Goal: Task Accomplishment & Management: Use online tool/utility

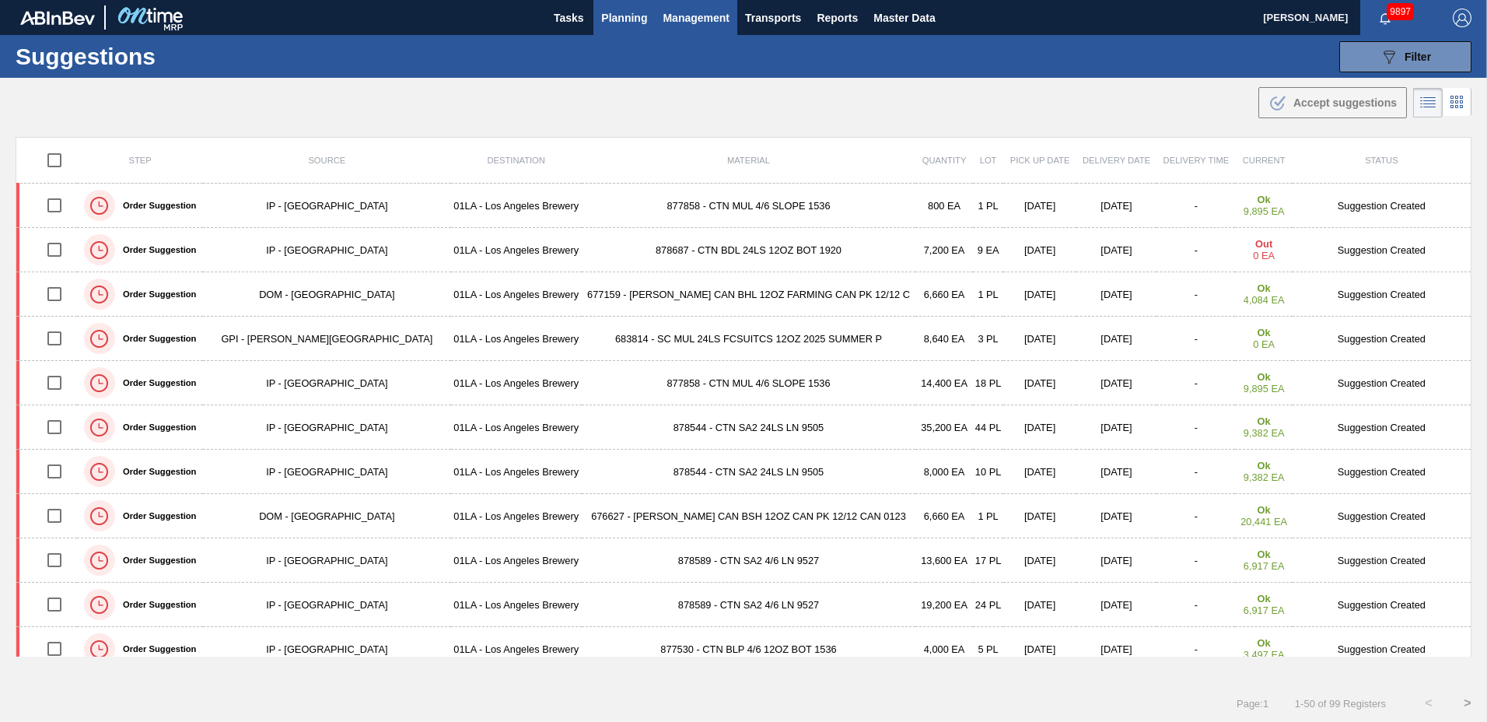
scroll to position [1743, 0]
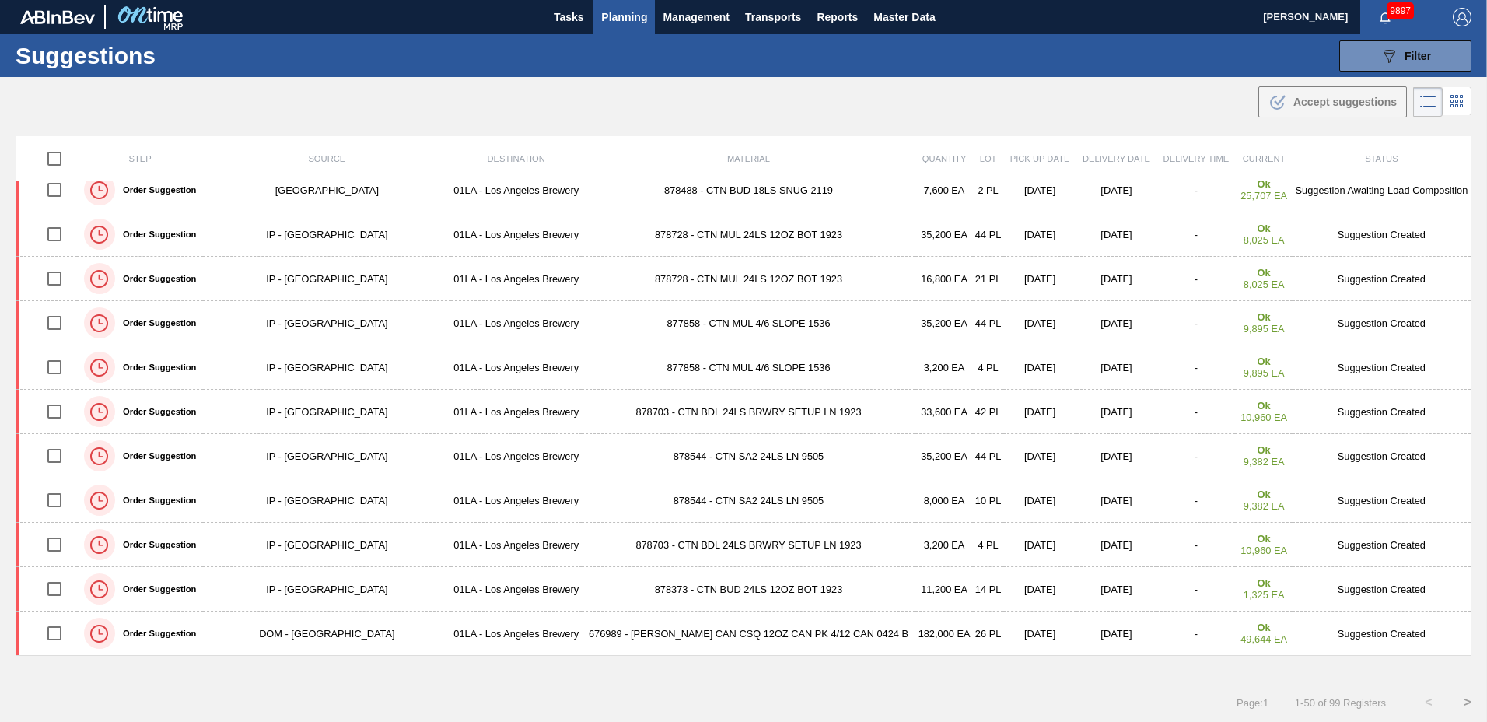
click at [633, 15] on span "Planning" at bounding box center [624, 17] width 46 height 19
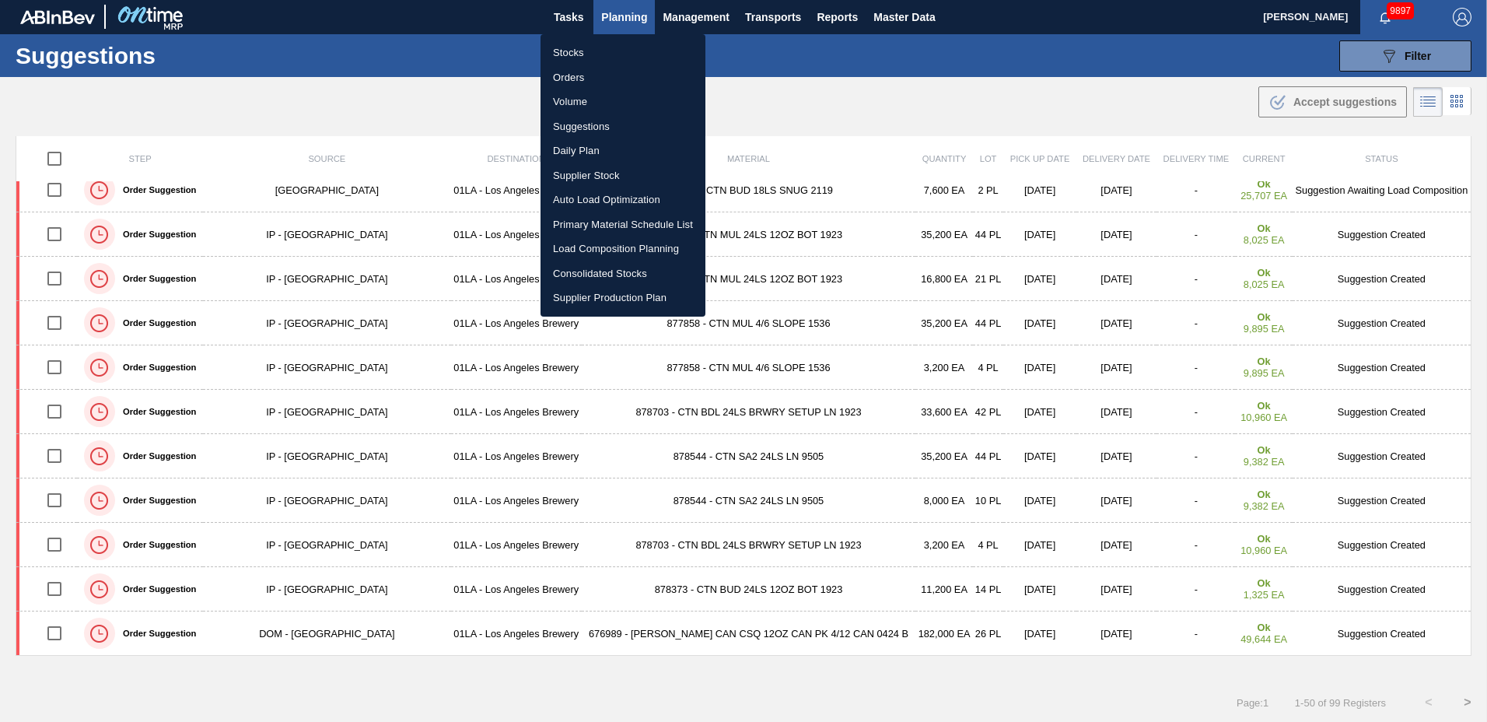
click at [1417, 53] on div at bounding box center [743, 361] width 1487 height 722
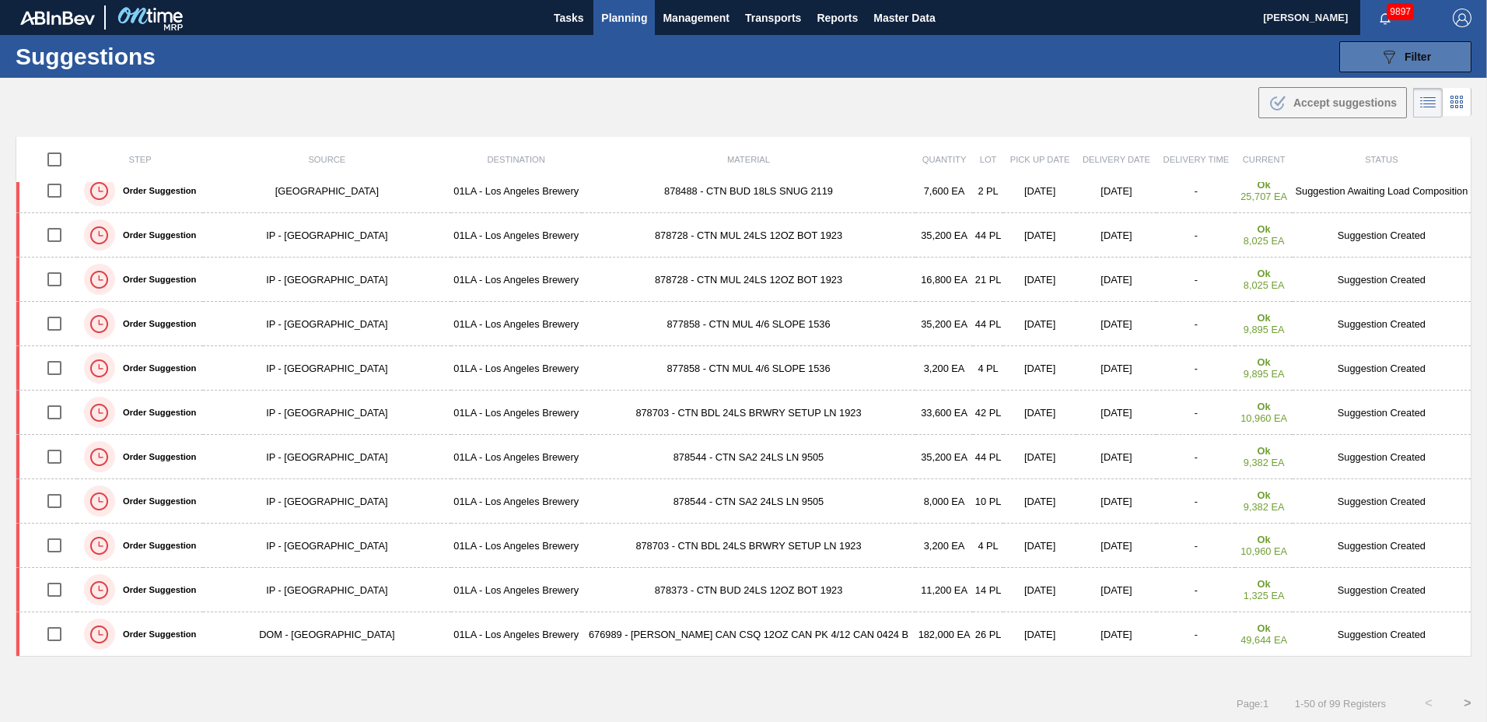
click at [1413, 54] on span "Filter" at bounding box center [1417, 57] width 26 height 12
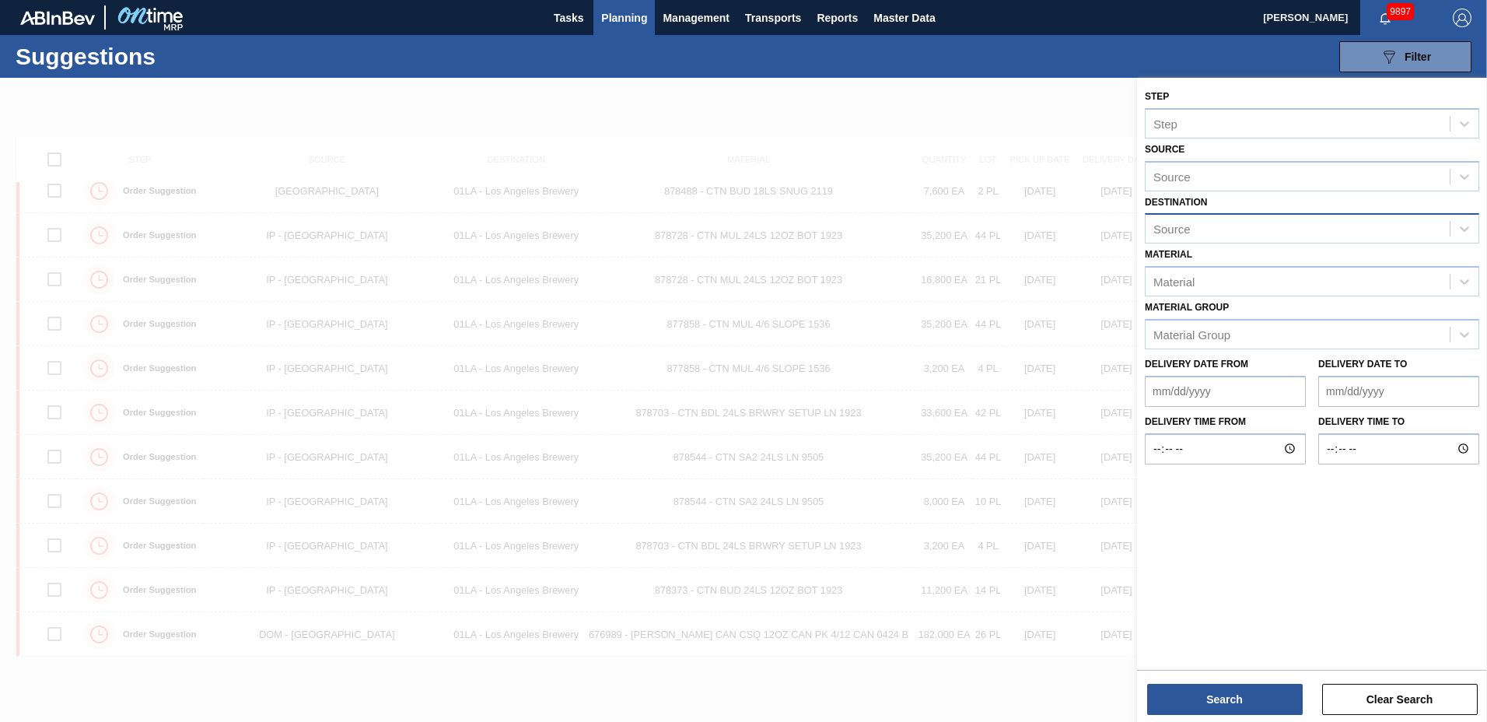
click at [1250, 225] on div "Source" at bounding box center [1297, 229] width 304 height 23
click at [1240, 268] on div "01LA - Los Angeles Brewery" at bounding box center [1312, 267] width 334 height 29
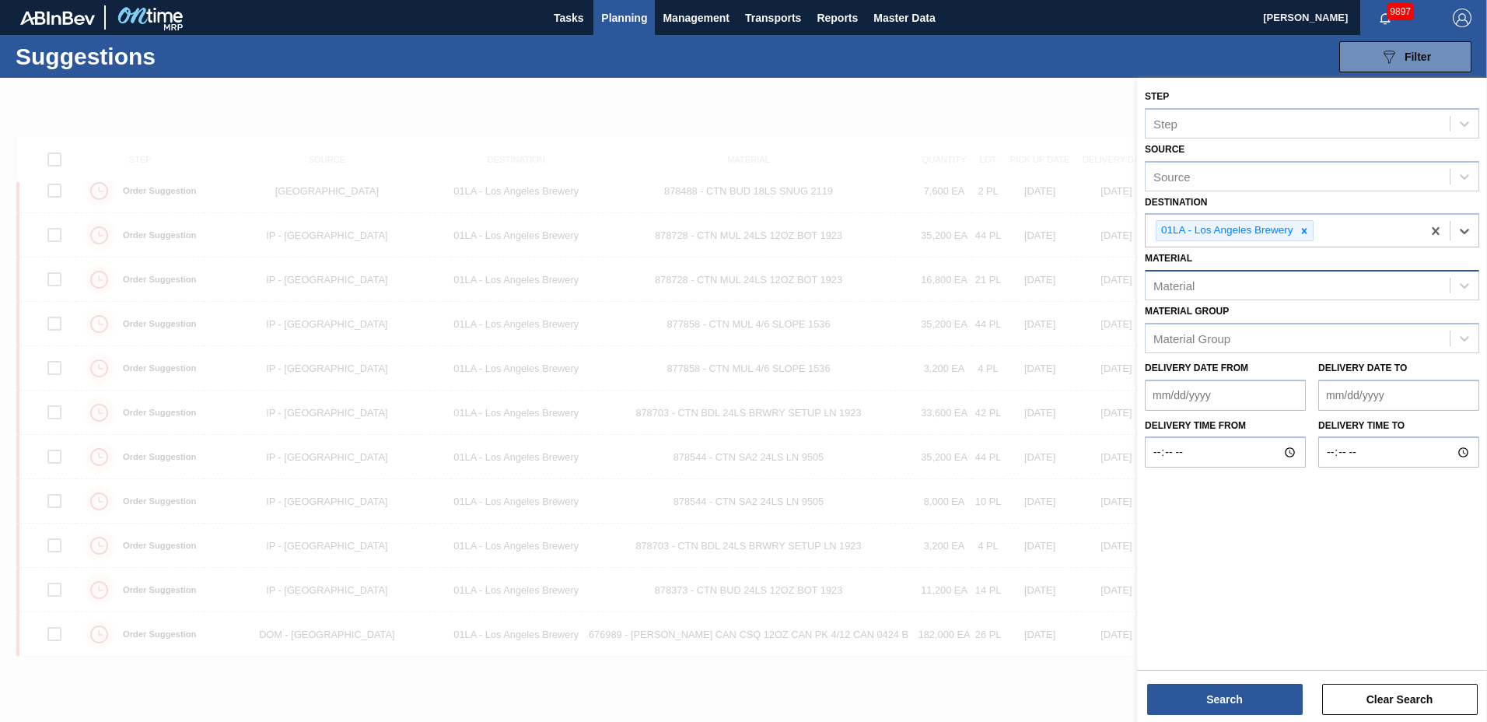
click at [1225, 278] on div "Material" at bounding box center [1297, 285] width 304 height 23
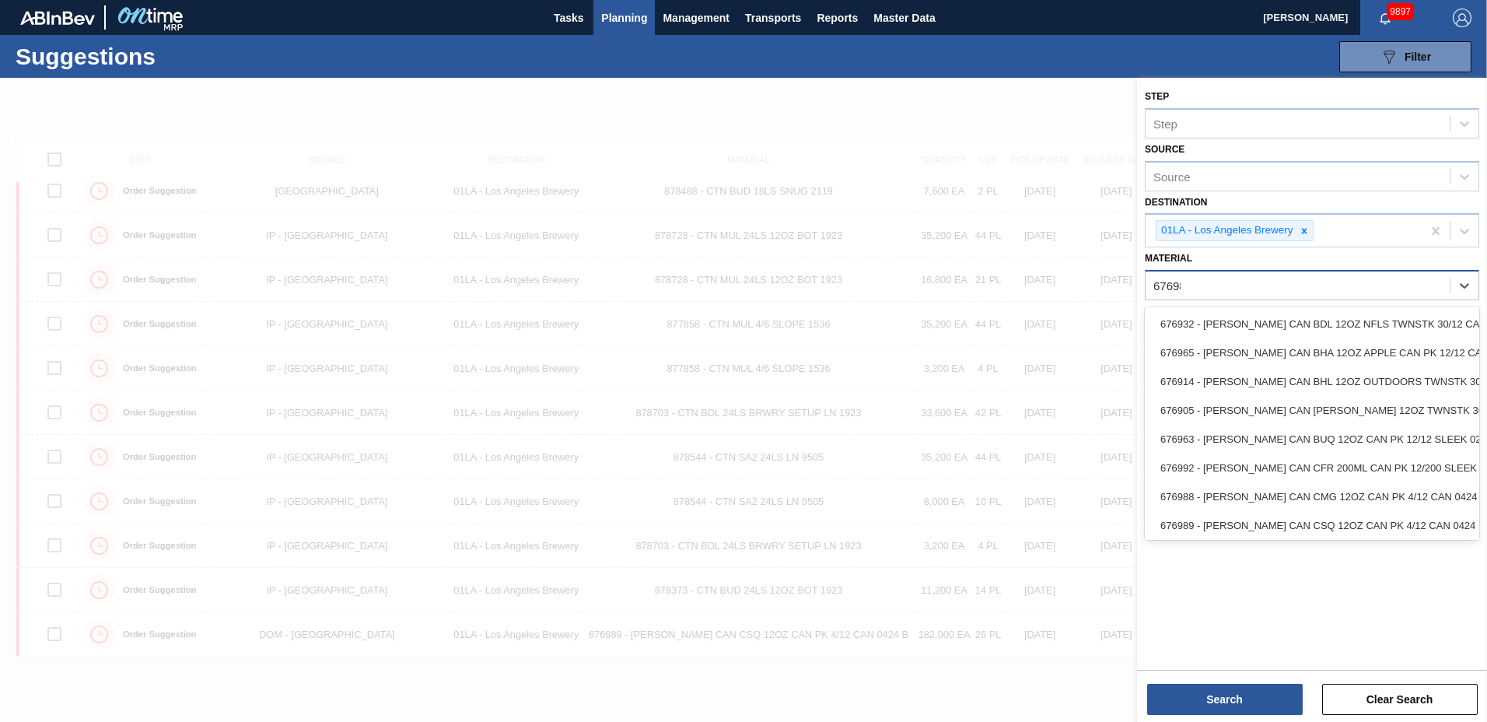
type input "676988"
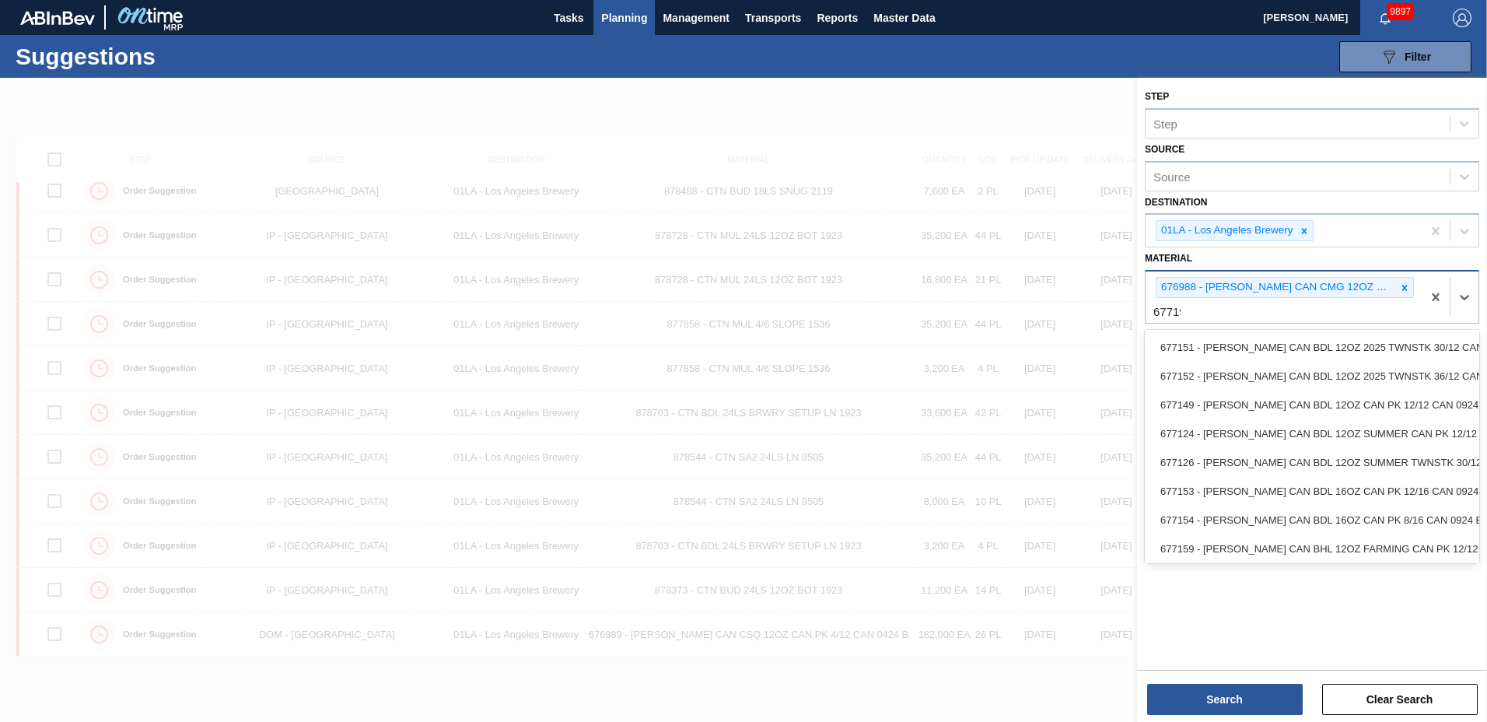
type input "677190"
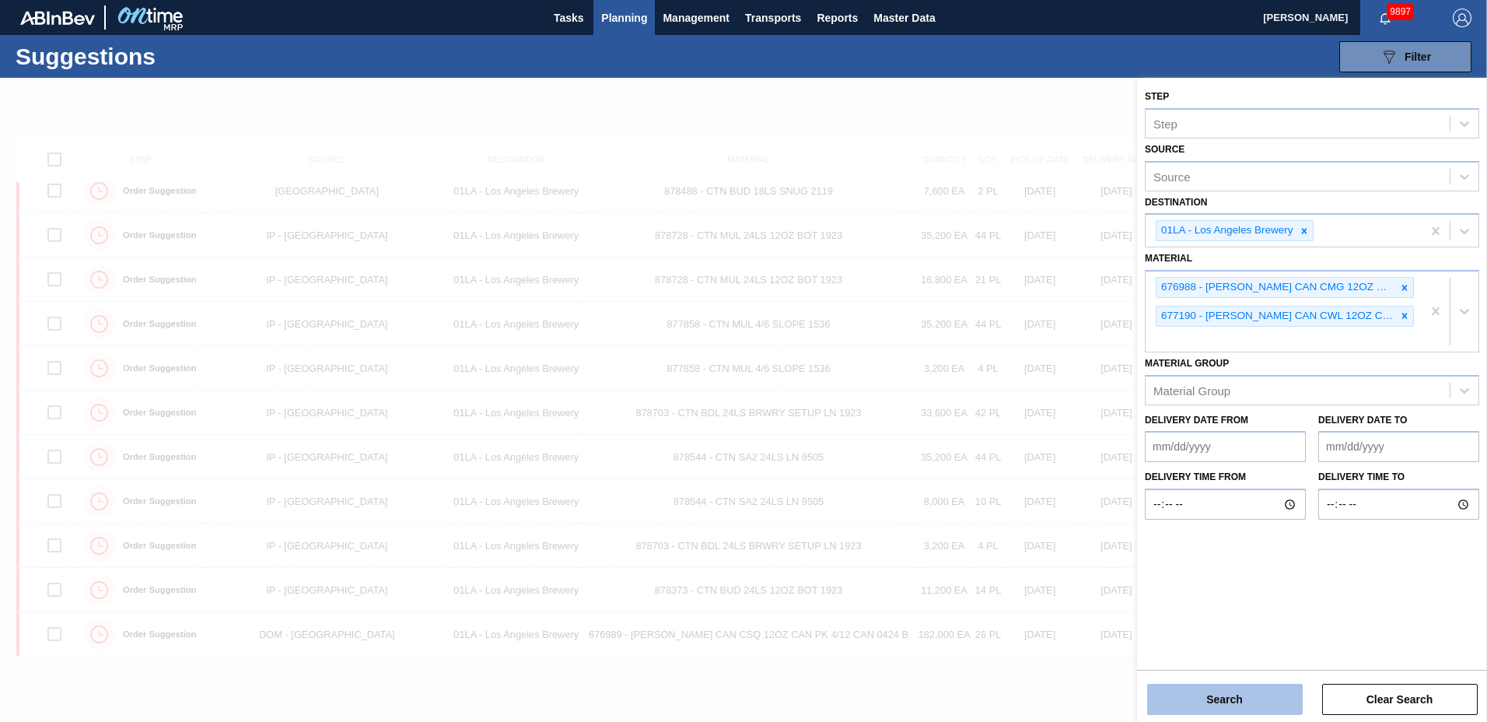
click at [1229, 696] on button "Search" at bounding box center [1225, 698] width 156 height 31
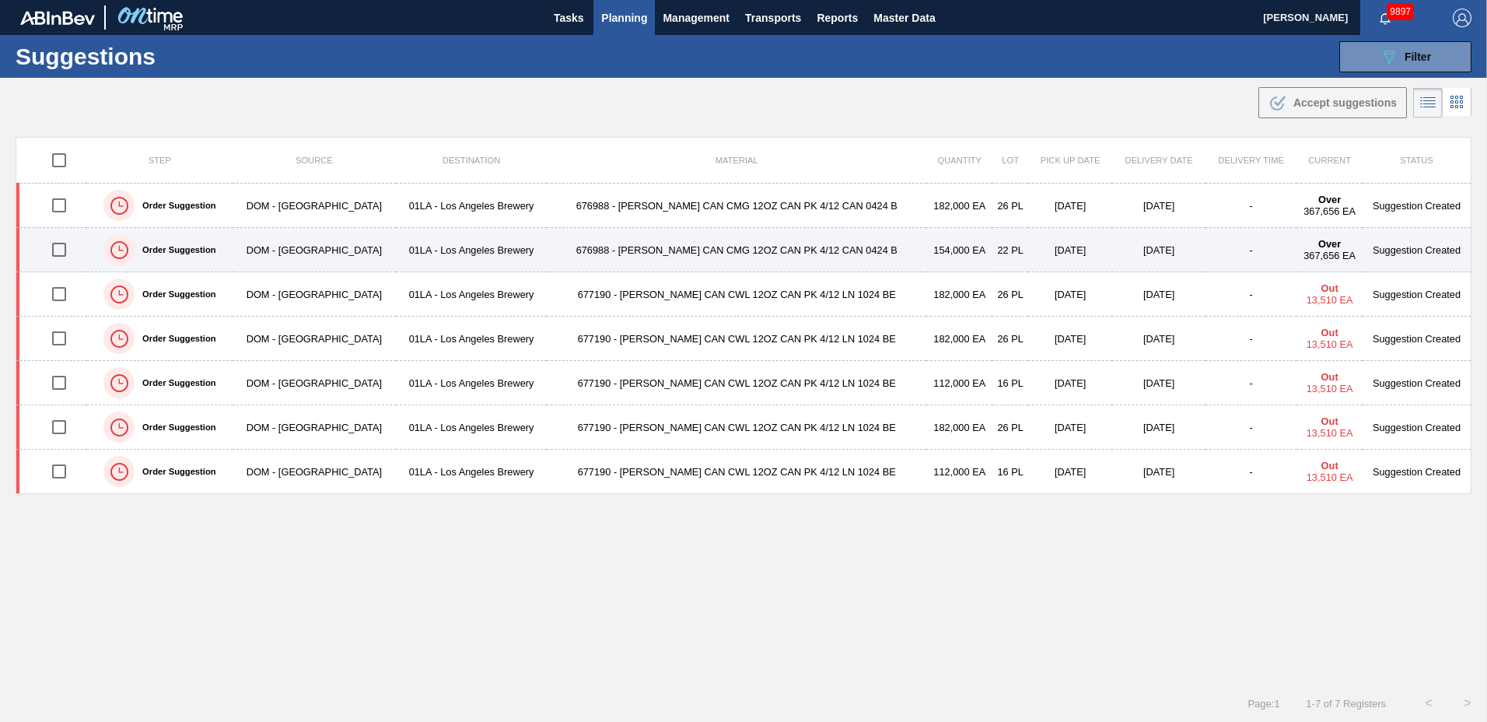
click at [68, 252] on input "checkbox" at bounding box center [59, 249] width 33 height 33
checkbox input "true"
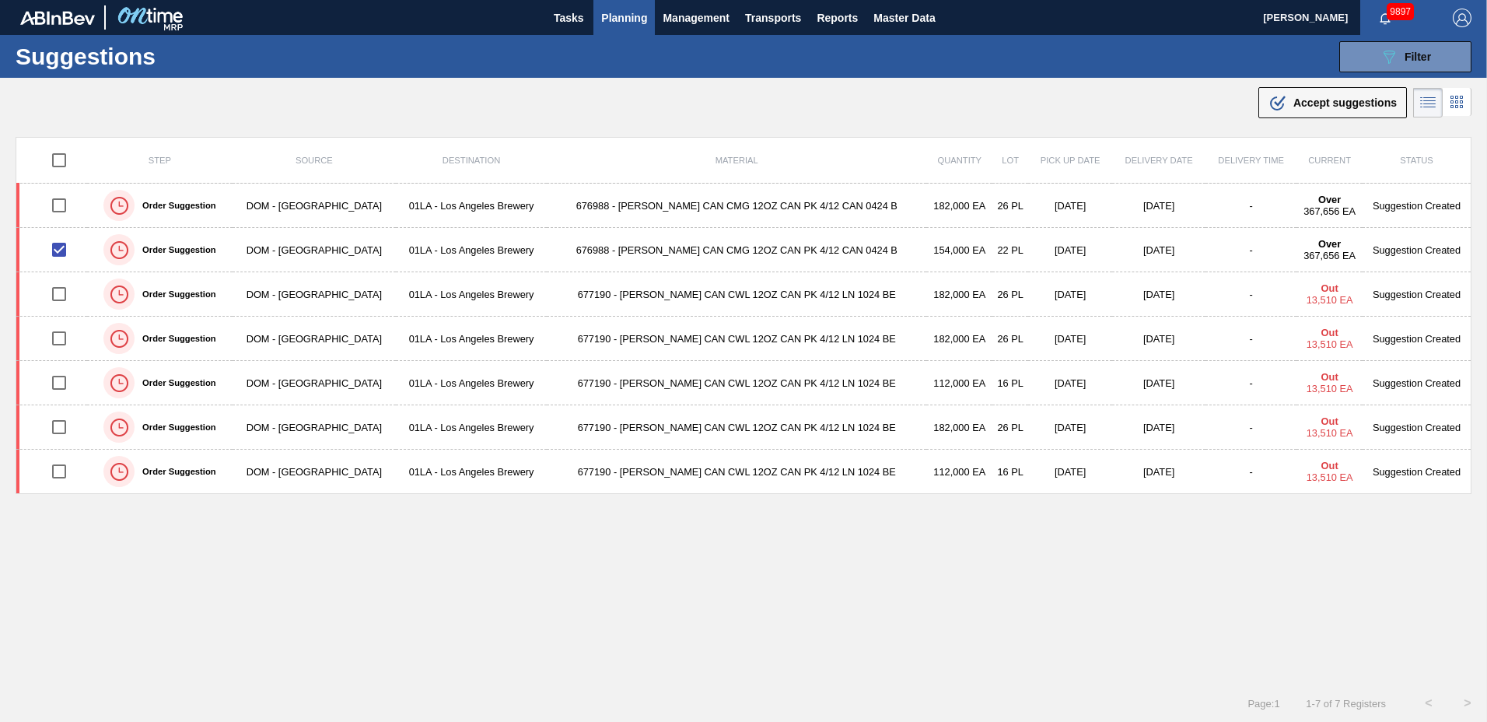
drag, startPoint x: 1320, startPoint y: 100, endPoint x: 1248, endPoint y: 121, distance: 75.3
click at [1316, 103] on span "Accept suggestions" at bounding box center [1344, 102] width 103 height 12
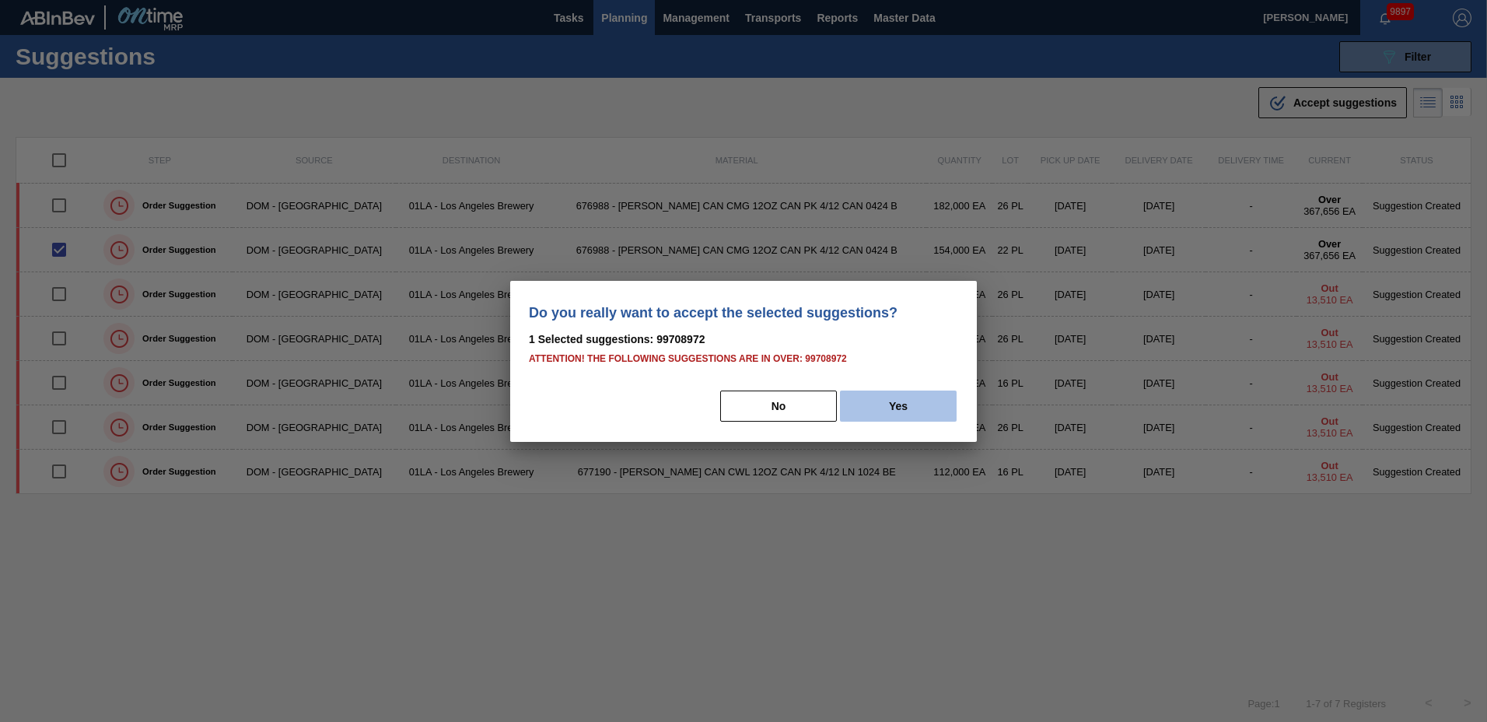
click at [905, 418] on button "Yes" at bounding box center [898, 405] width 117 height 31
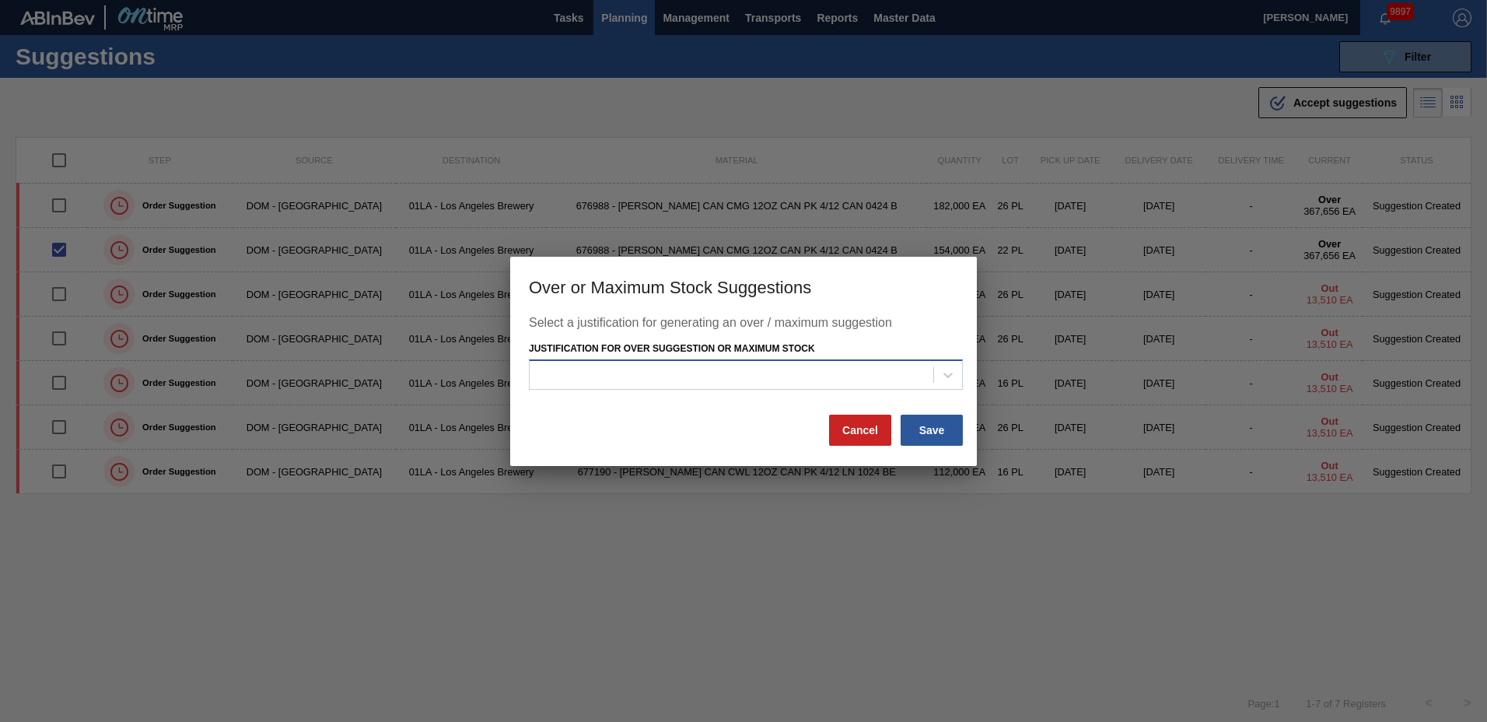
click at [870, 374] on div at bounding box center [732, 375] width 404 height 23
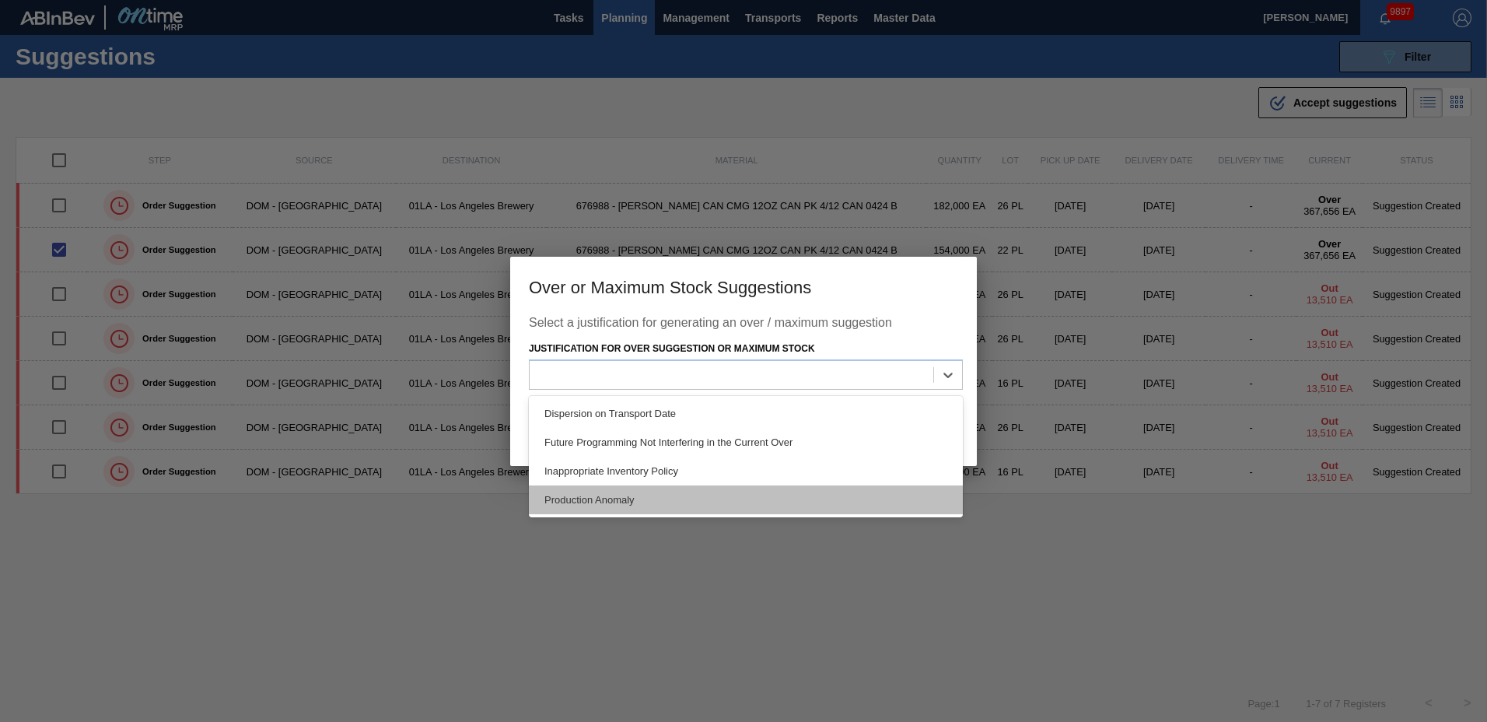
click at [642, 489] on div "Production Anomaly" at bounding box center [746, 499] width 434 height 29
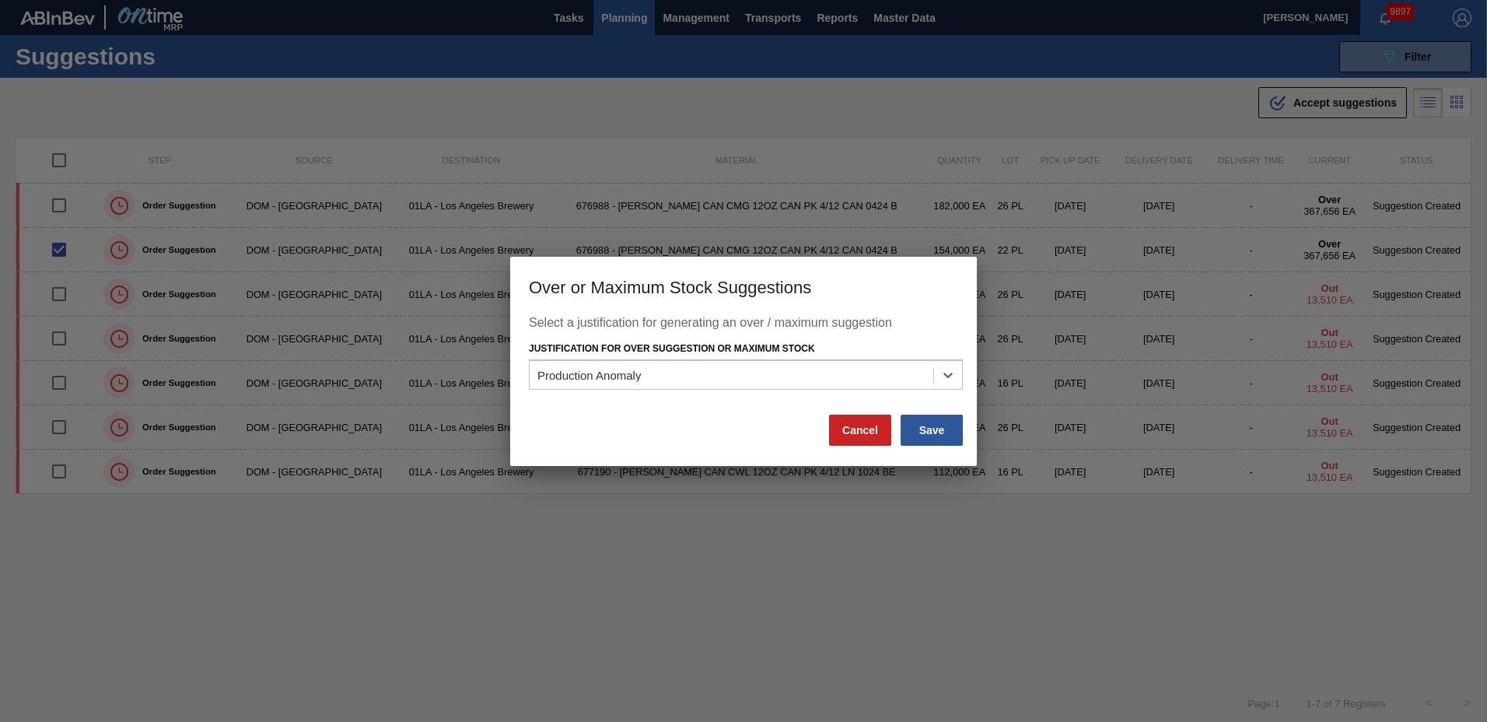
drag, startPoint x: 933, startPoint y: 423, endPoint x: 742, endPoint y: 445, distance: 192.5
click at [933, 424] on button "Save" at bounding box center [931, 429] width 62 height 31
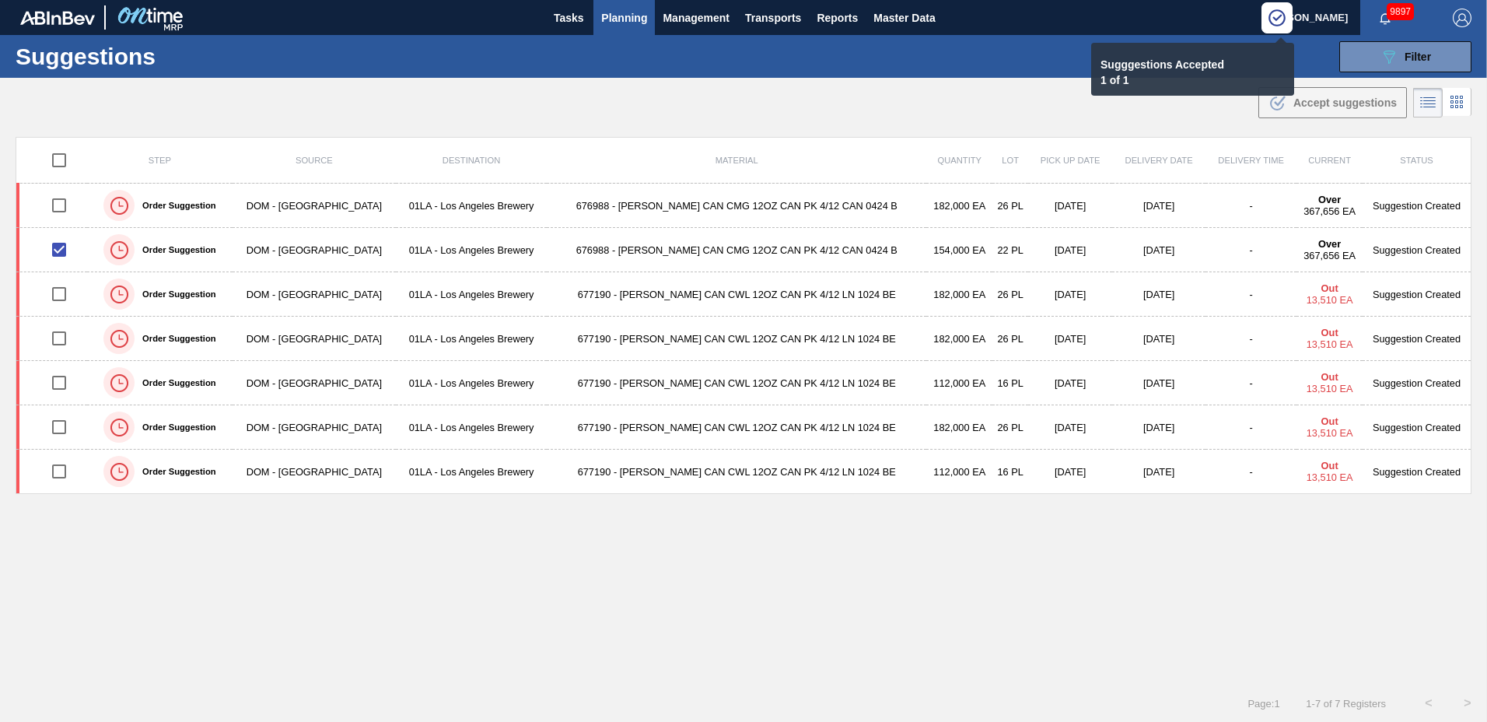
click at [609, 12] on button "Planning" at bounding box center [623, 17] width 61 height 35
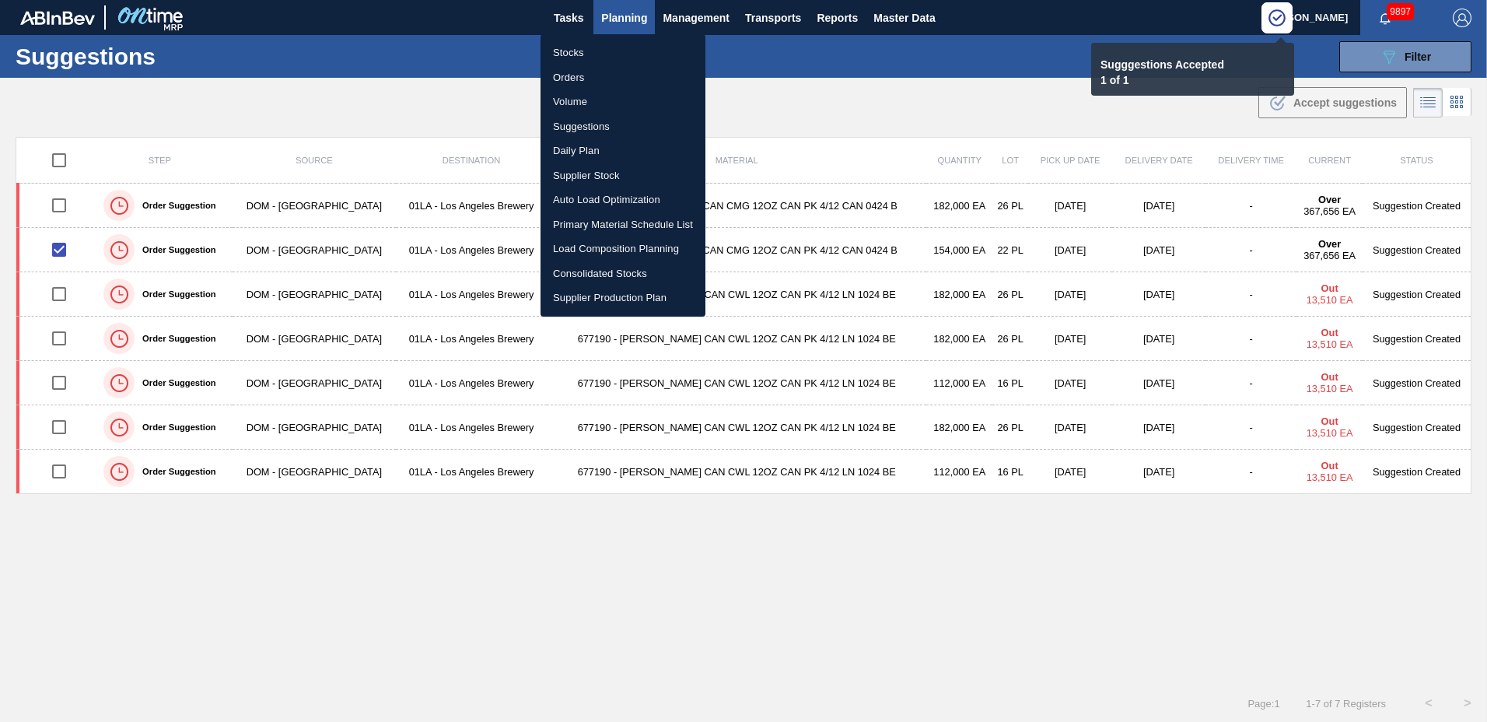
click at [598, 243] on li "Load Composition Planning" at bounding box center [622, 248] width 165 height 25
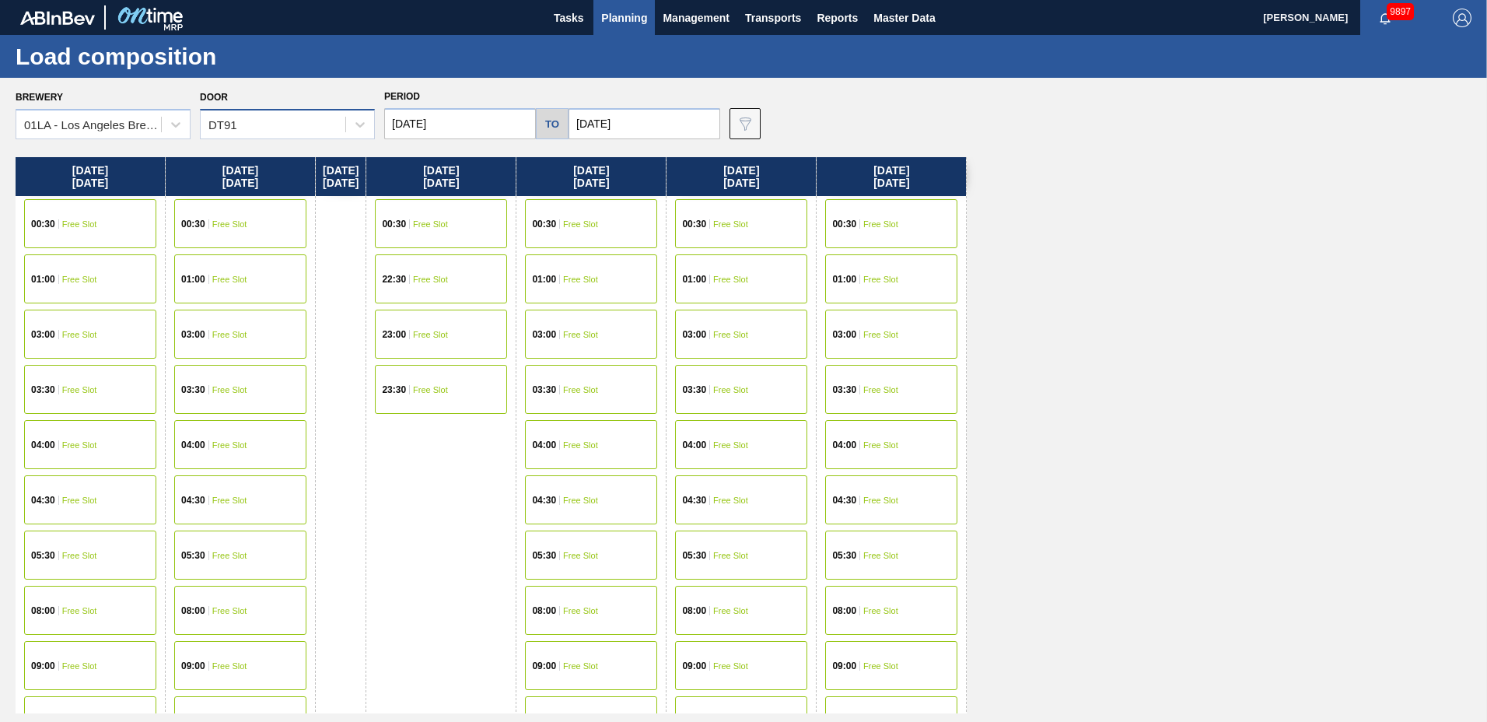
click at [291, 129] on div "DT91" at bounding box center [273, 125] width 145 height 23
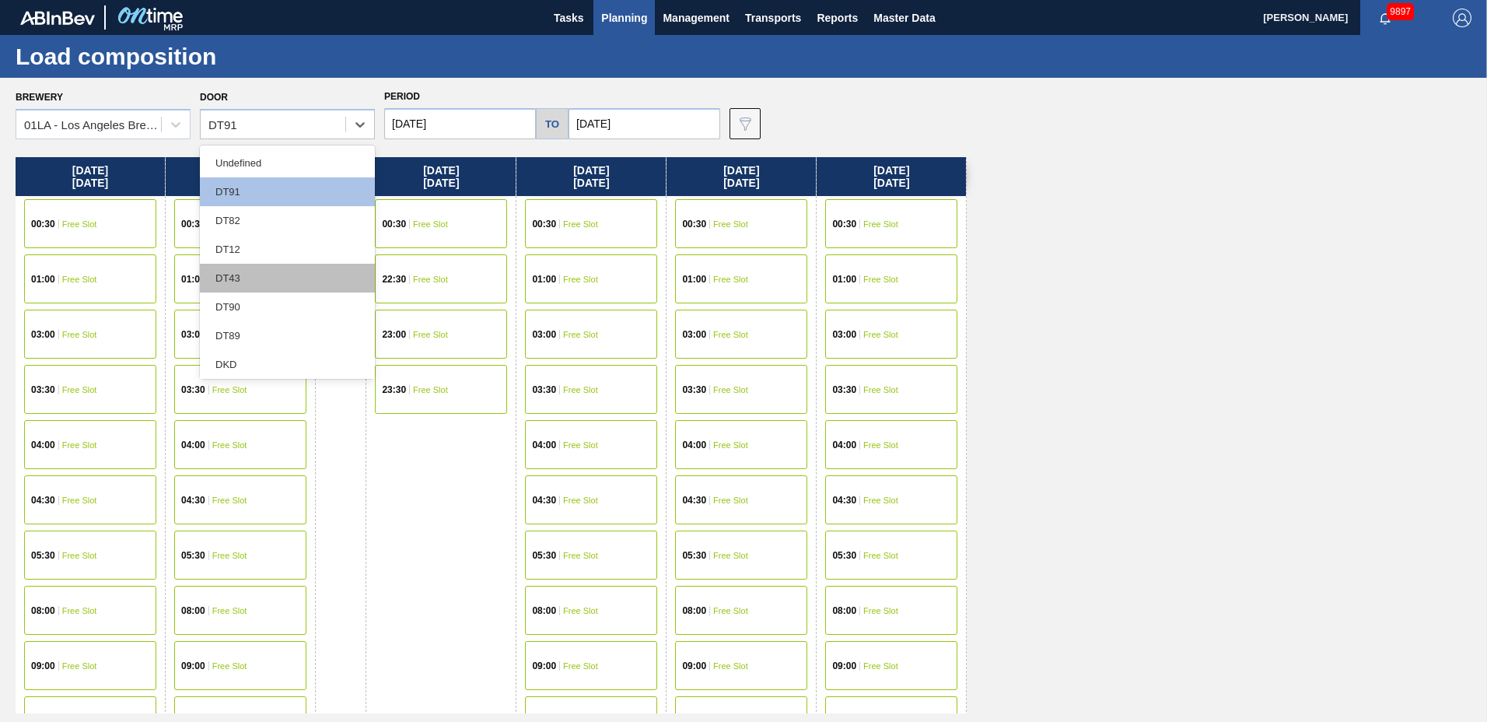
click at [261, 282] on div "DT43" at bounding box center [287, 278] width 175 height 29
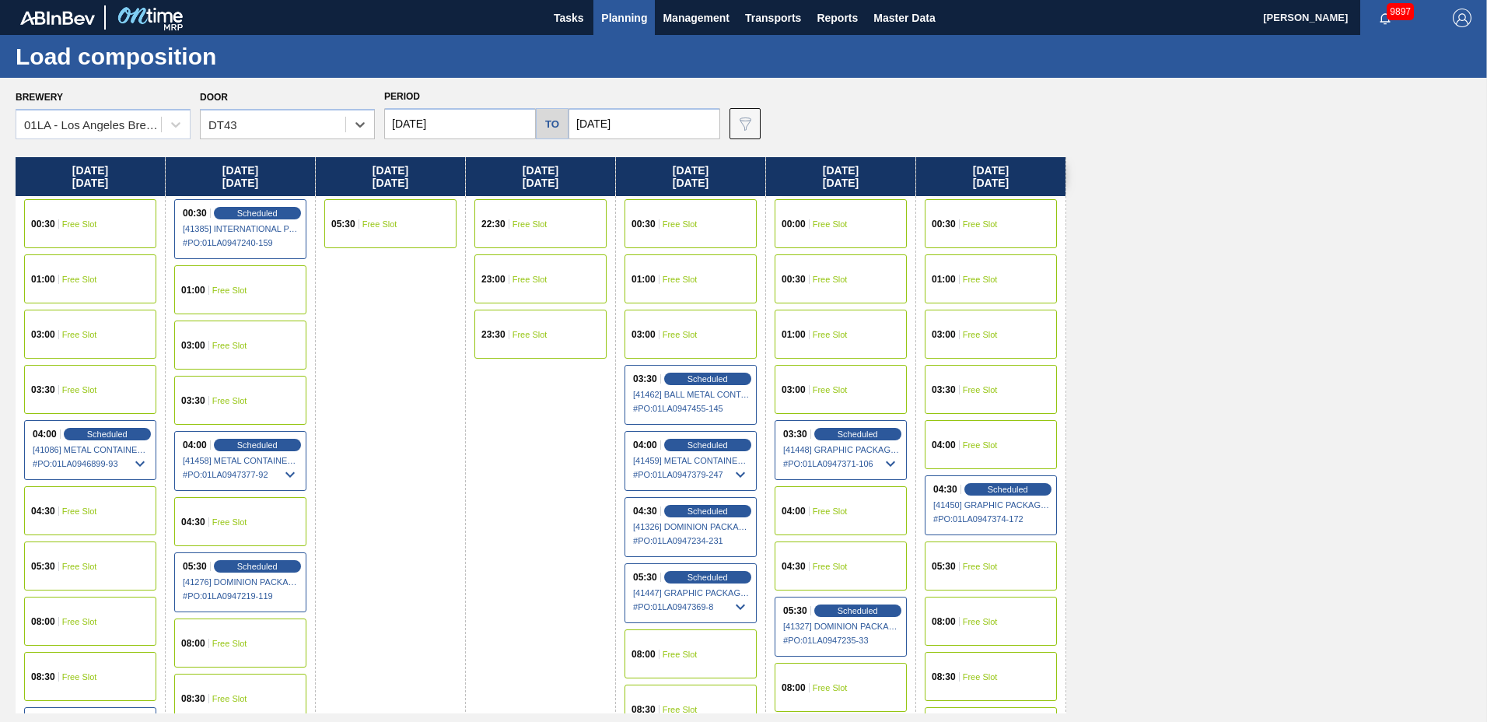
click at [513, 220] on span "Free Slot" at bounding box center [529, 223] width 35 height 9
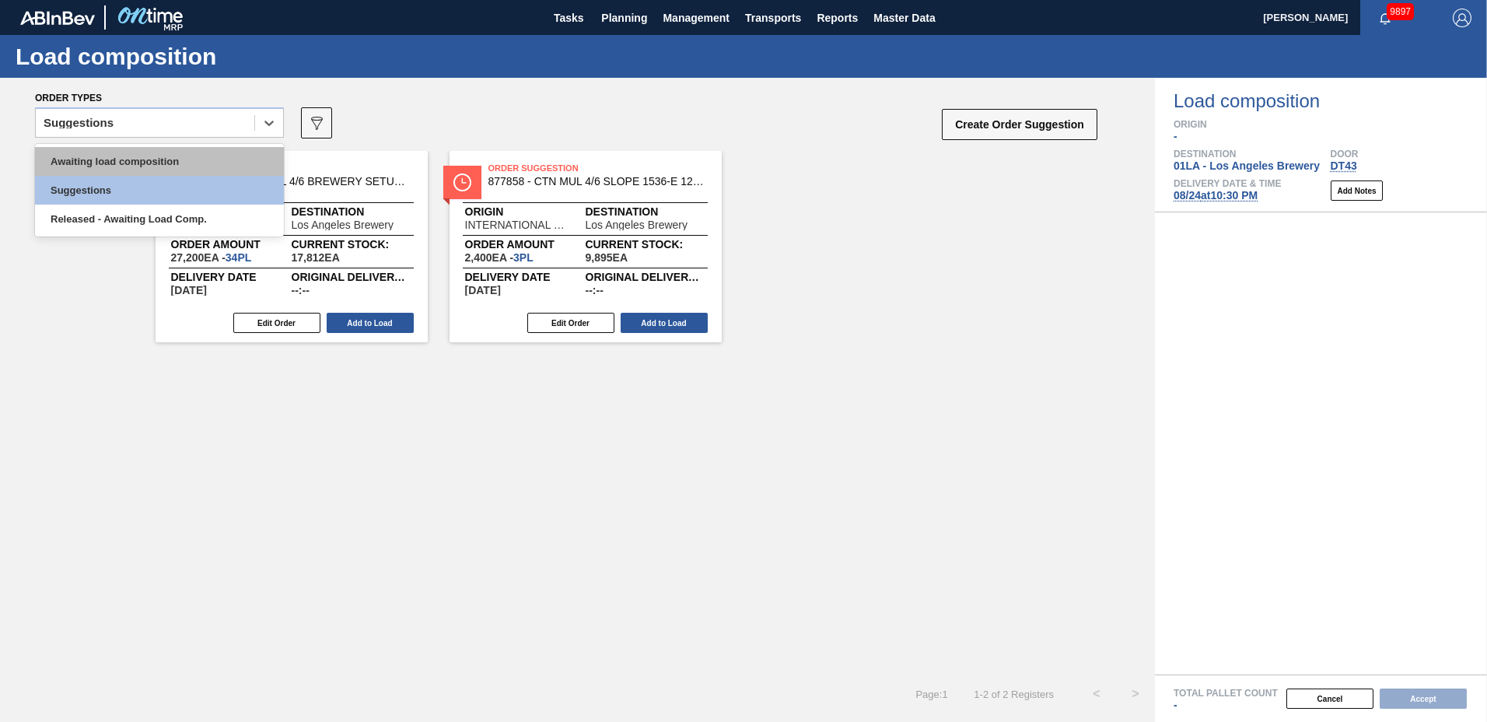
drag, startPoint x: 157, startPoint y: 124, endPoint x: 173, endPoint y: 175, distance: 53.6
click at [159, 128] on div "Suggestions" at bounding box center [145, 123] width 218 height 23
click at [173, 156] on div "Awaiting load composition" at bounding box center [159, 161] width 249 height 29
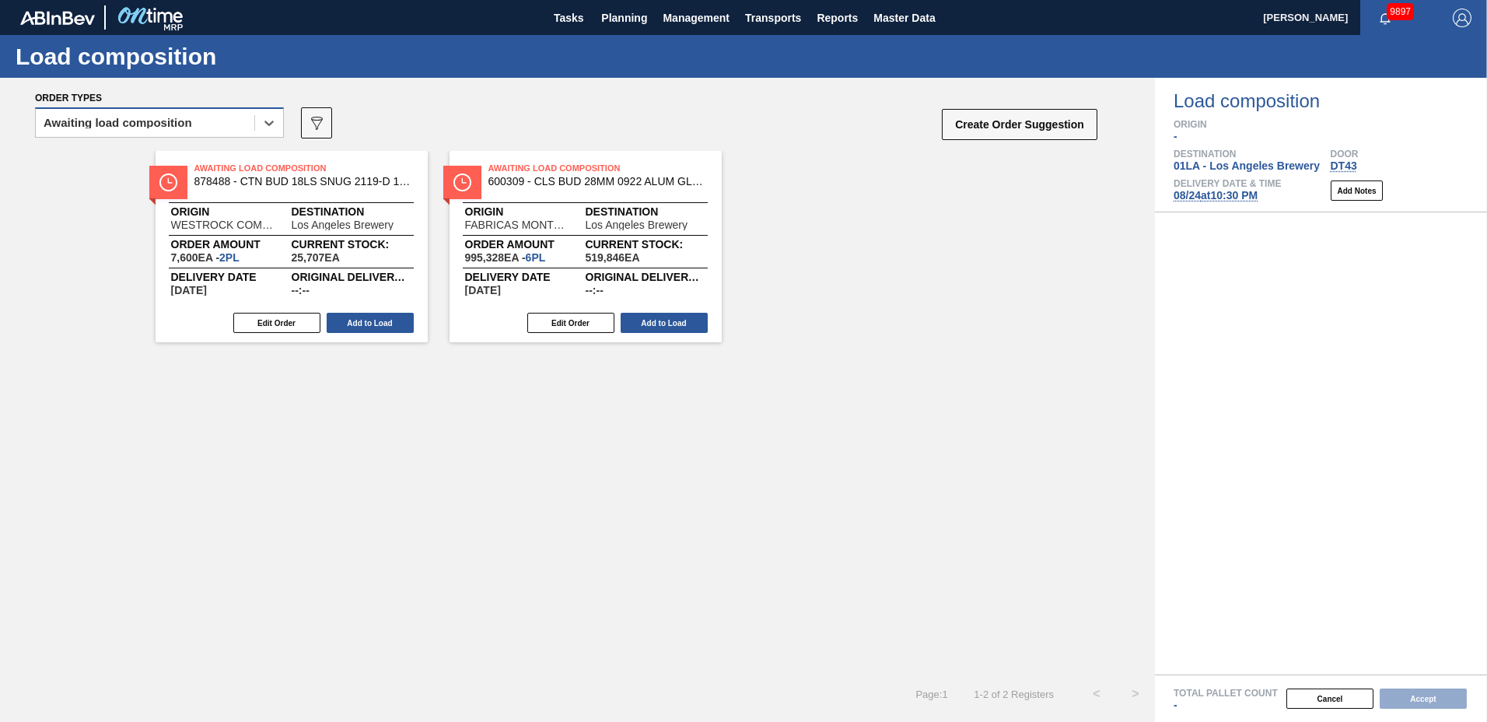
click at [181, 121] on div "Awaiting load composition" at bounding box center [118, 122] width 149 height 11
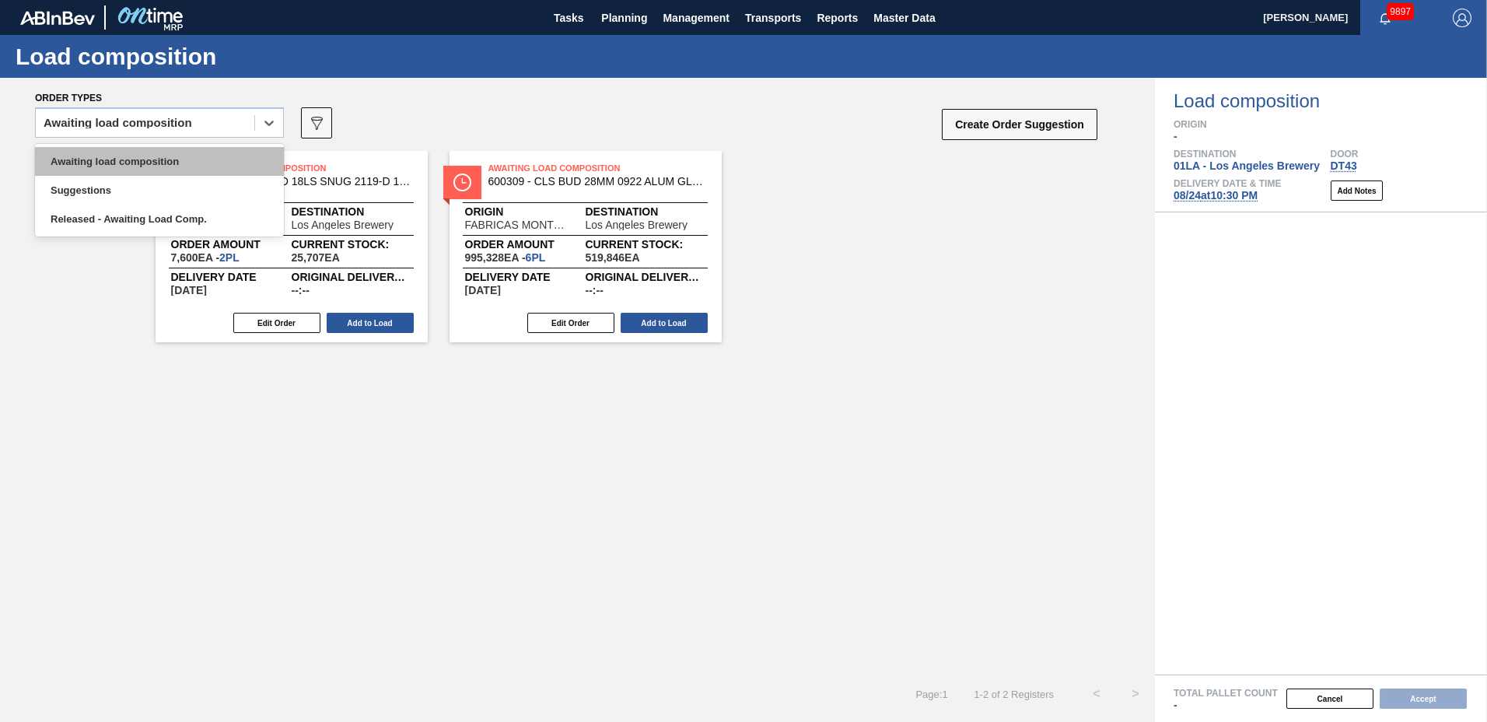
drag, startPoint x: 185, startPoint y: 151, endPoint x: 187, endPoint y: 159, distance: 8.9
click at [187, 159] on div "Awaiting load composition" at bounding box center [159, 161] width 249 height 29
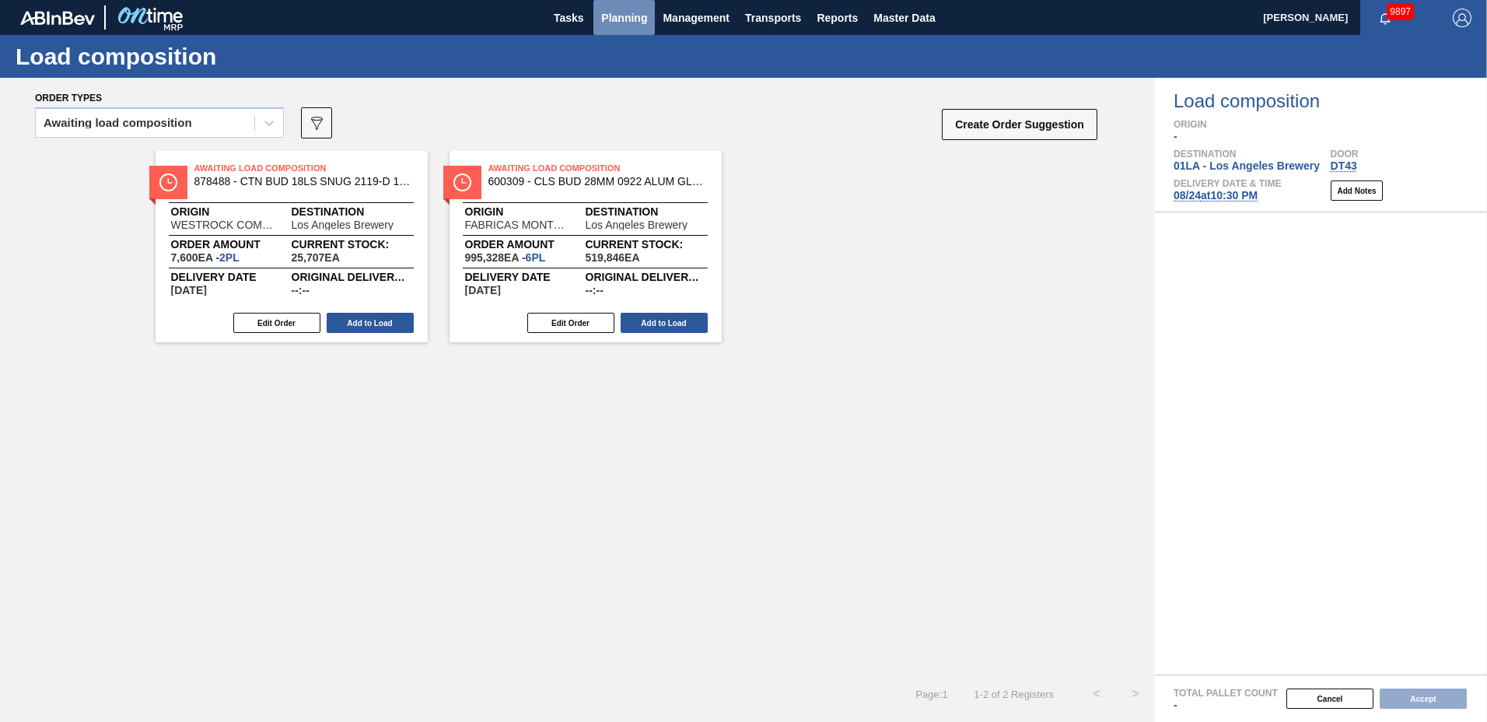
click at [628, 16] on span "Planning" at bounding box center [624, 18] width 46 height 19
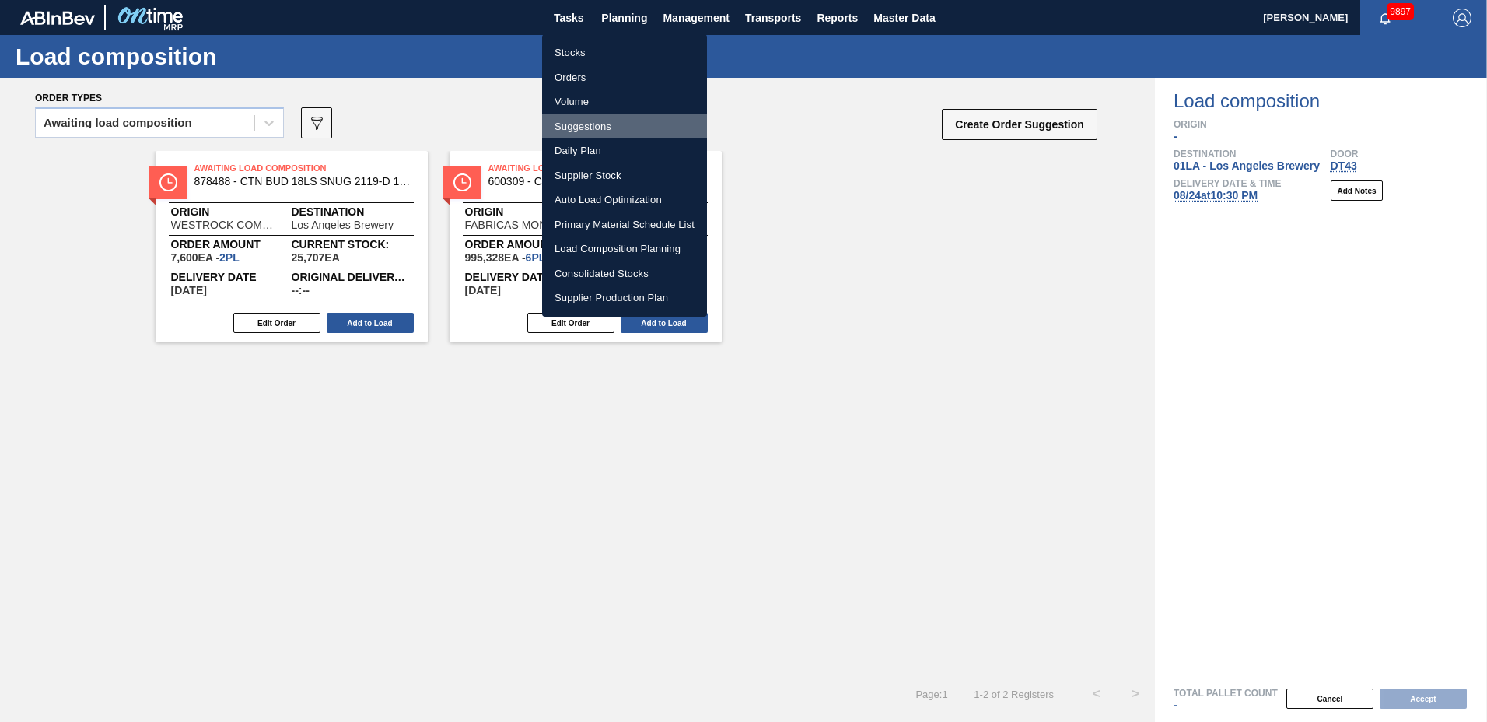
click at [621, 124] on li "Suggestions" at bounding box center [624, 126] width 165 height 25
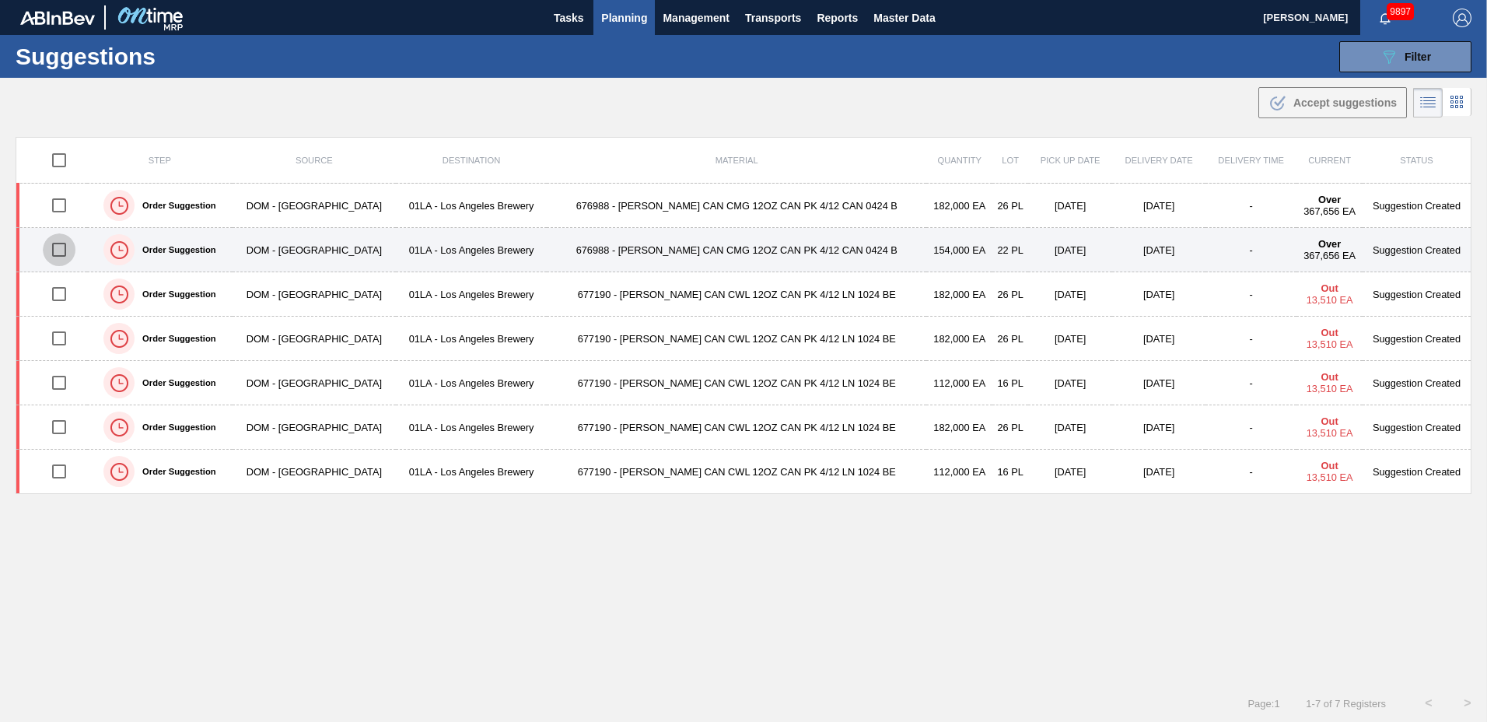
click at [61, 251] on input "checkbox" at bounding box center [59, 249] width 33 height 33
checkbox input "true"
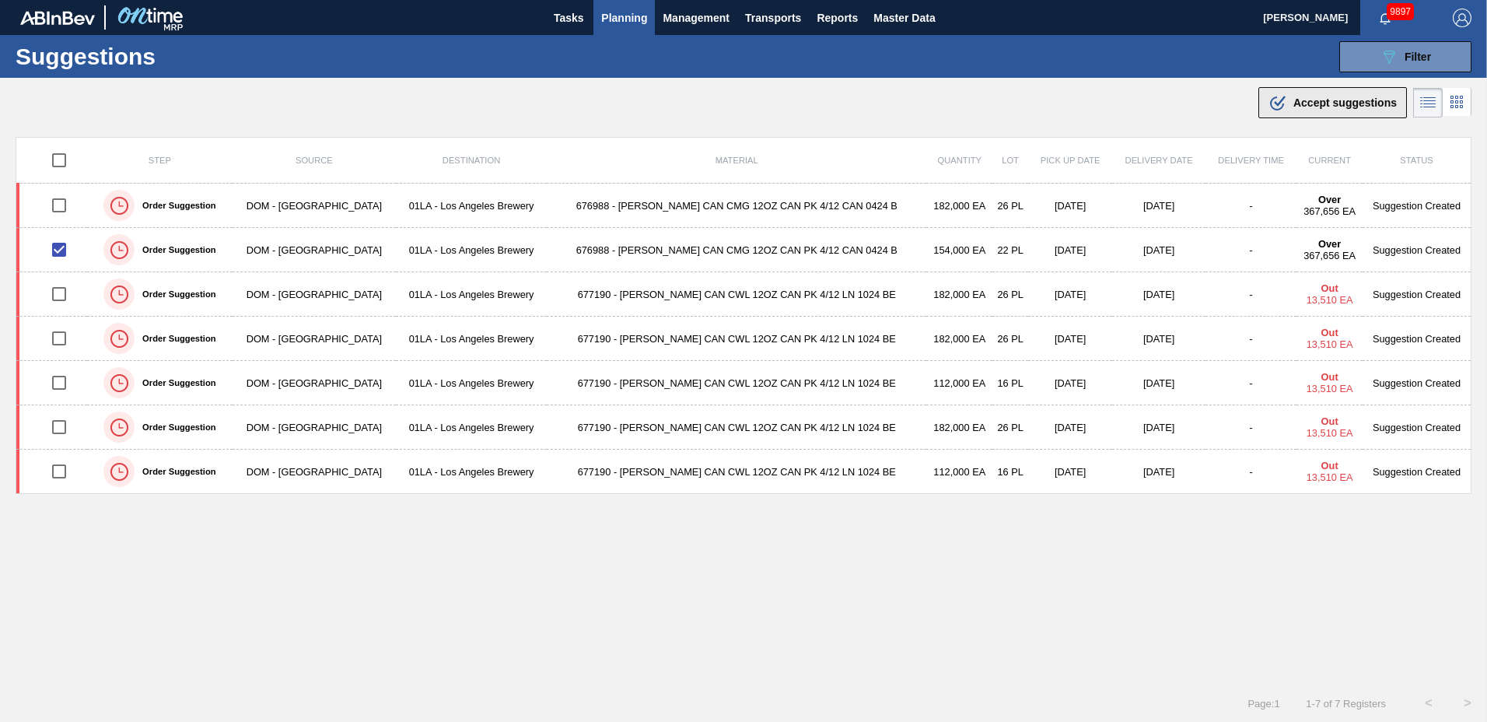
click at [1319, 108] on span "Accept suggestions" at bounding box center [1344, 102] width 103 height 12
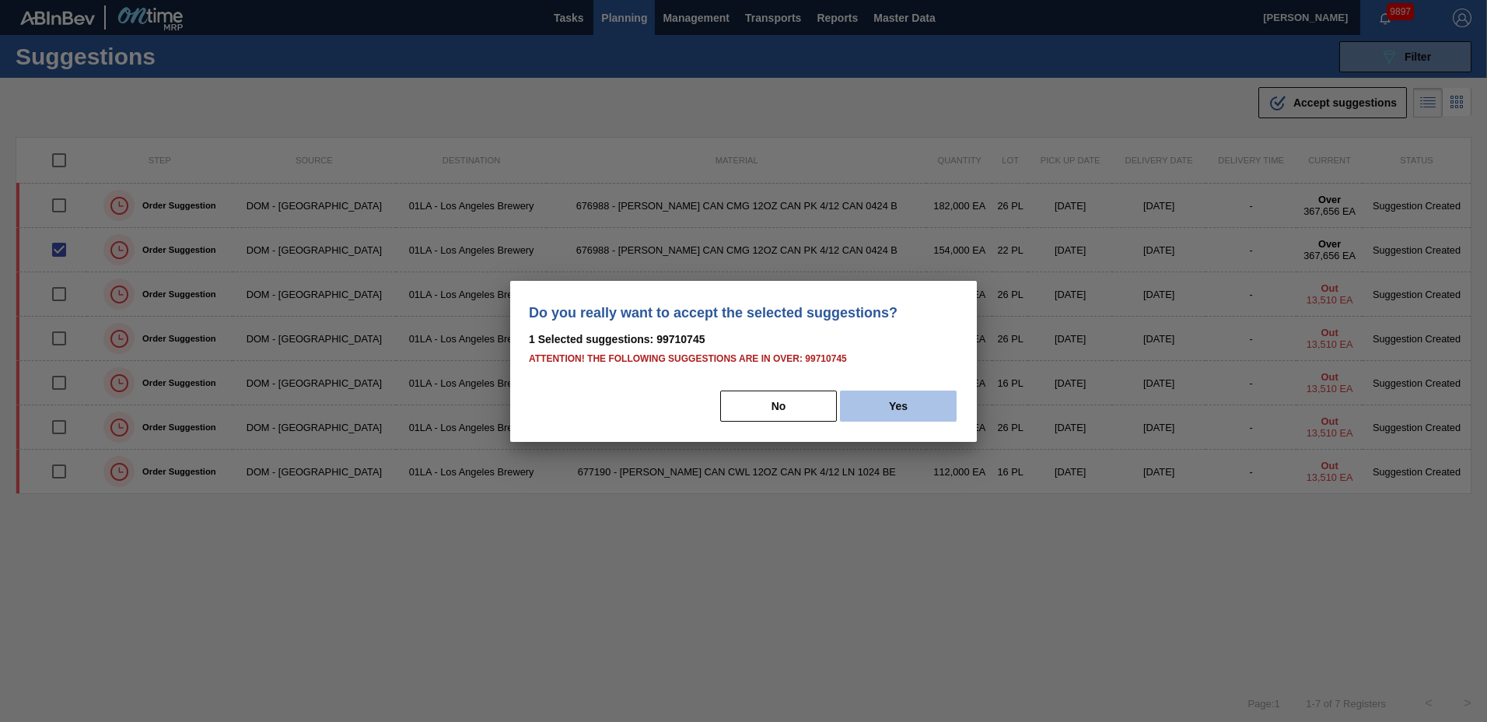
click at [883, 410] on button "Yes" at bounding box center [898, 405] width 117 height 31
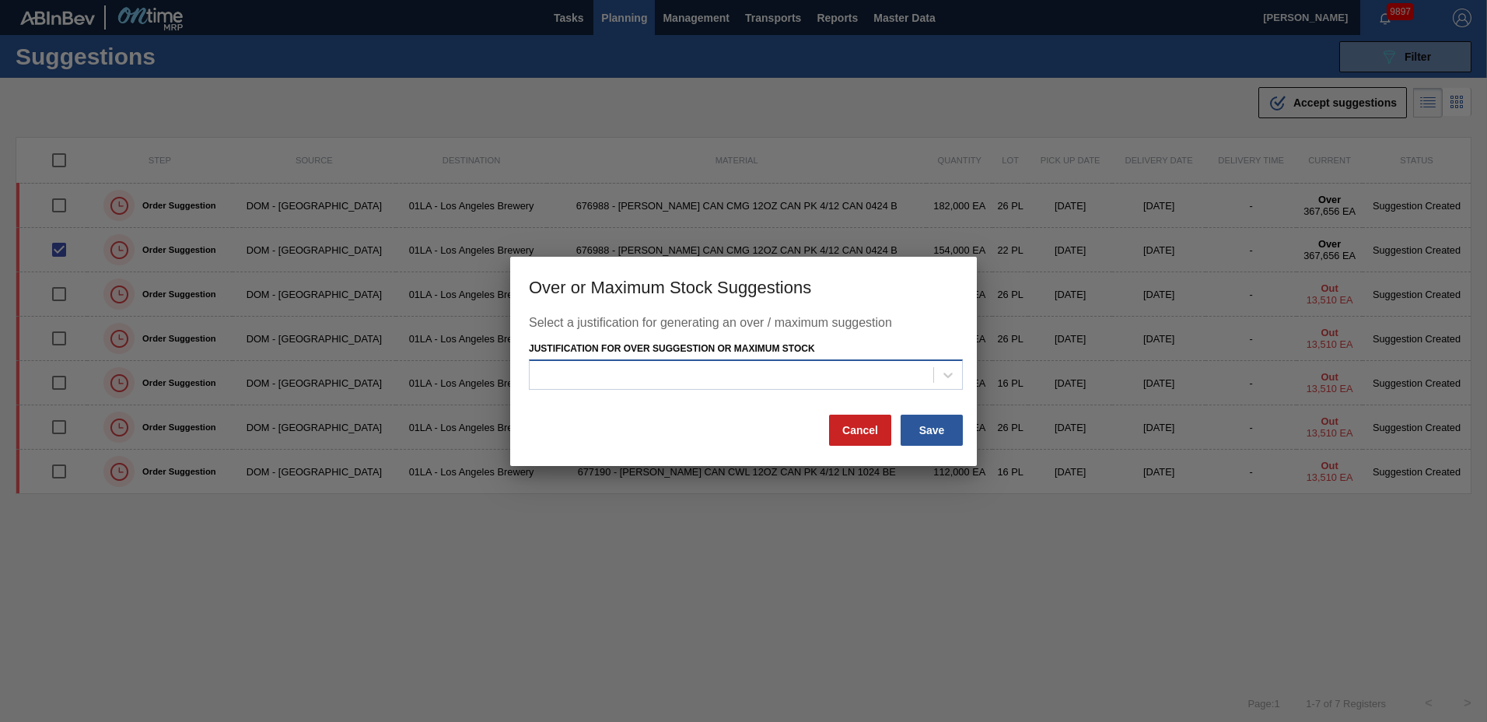
click at [830, 386] on div at bounding box center [732, 375] width 404 height 23
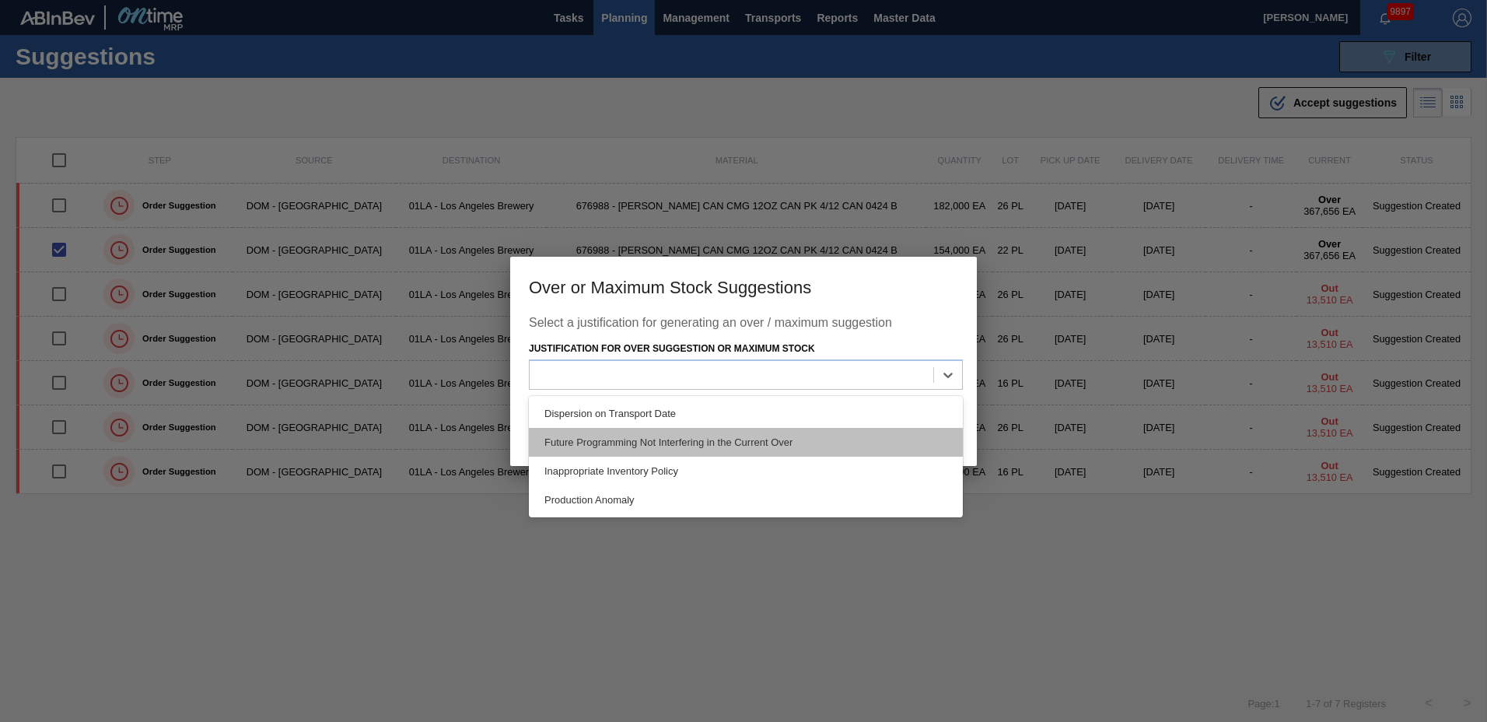
click at [624, 445] on div "Future Programming Not Interfering in the Current Over" at bounding box center [746, 442] width 434 height 29
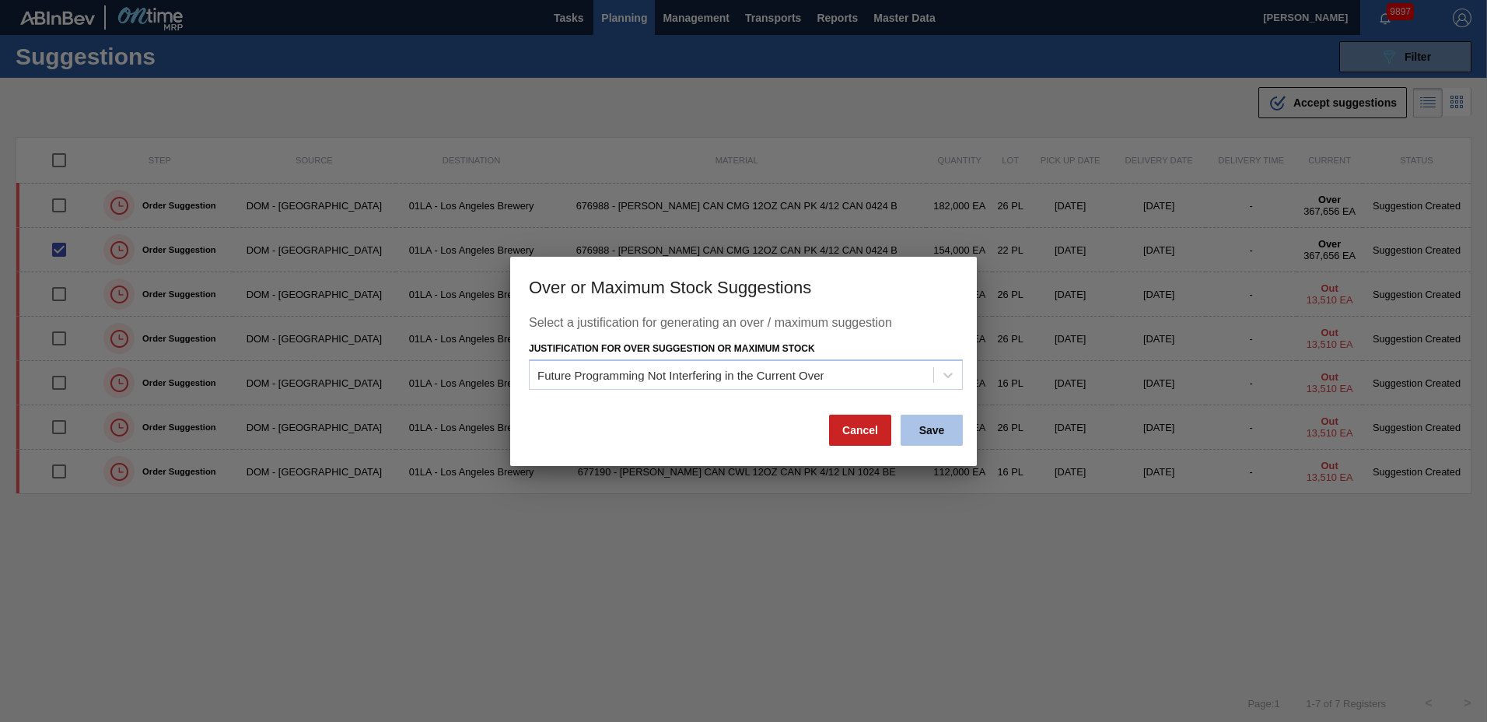
click at [922, 431] on button "Save" at bounding box center [931, 429] width 62 height 31
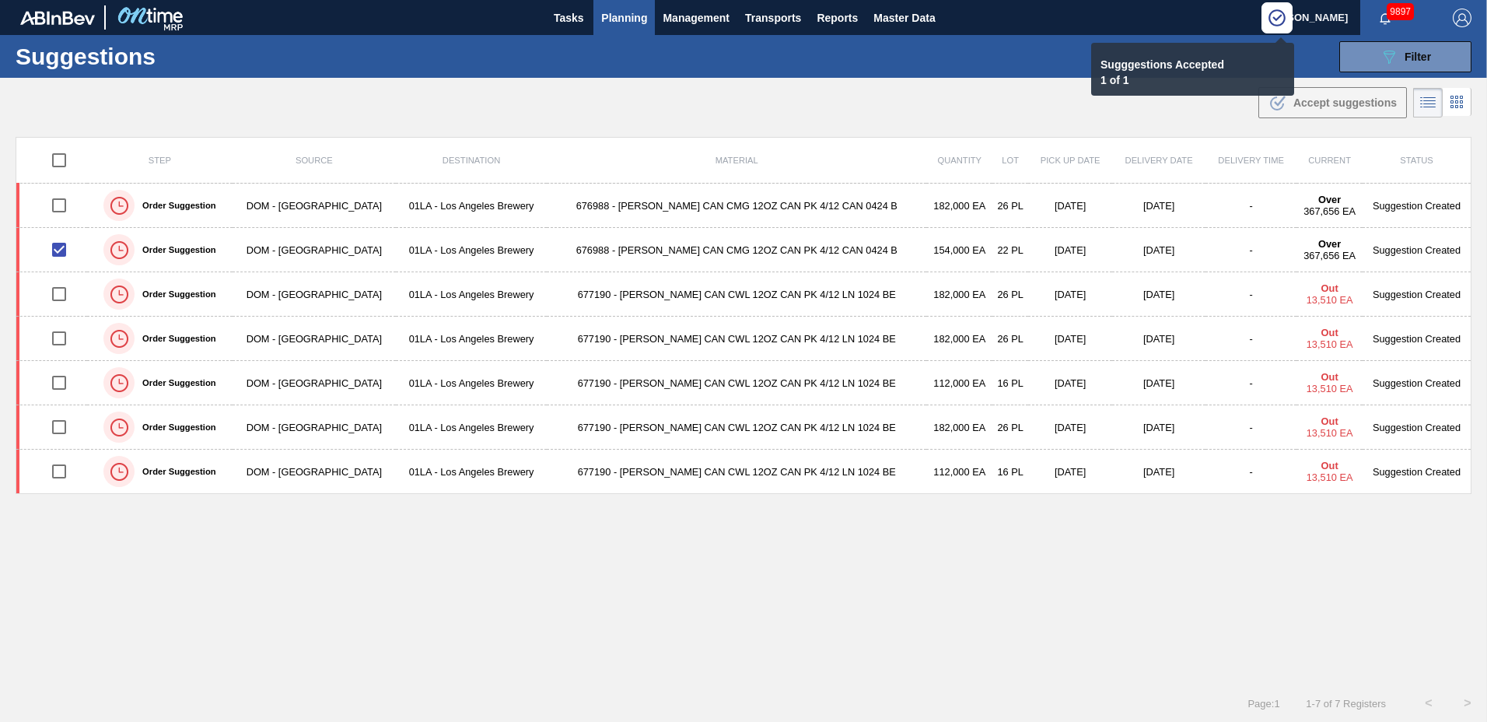
click at [618, 18] on span "Planning" at bounding box center [624, 18] width 46 height 19
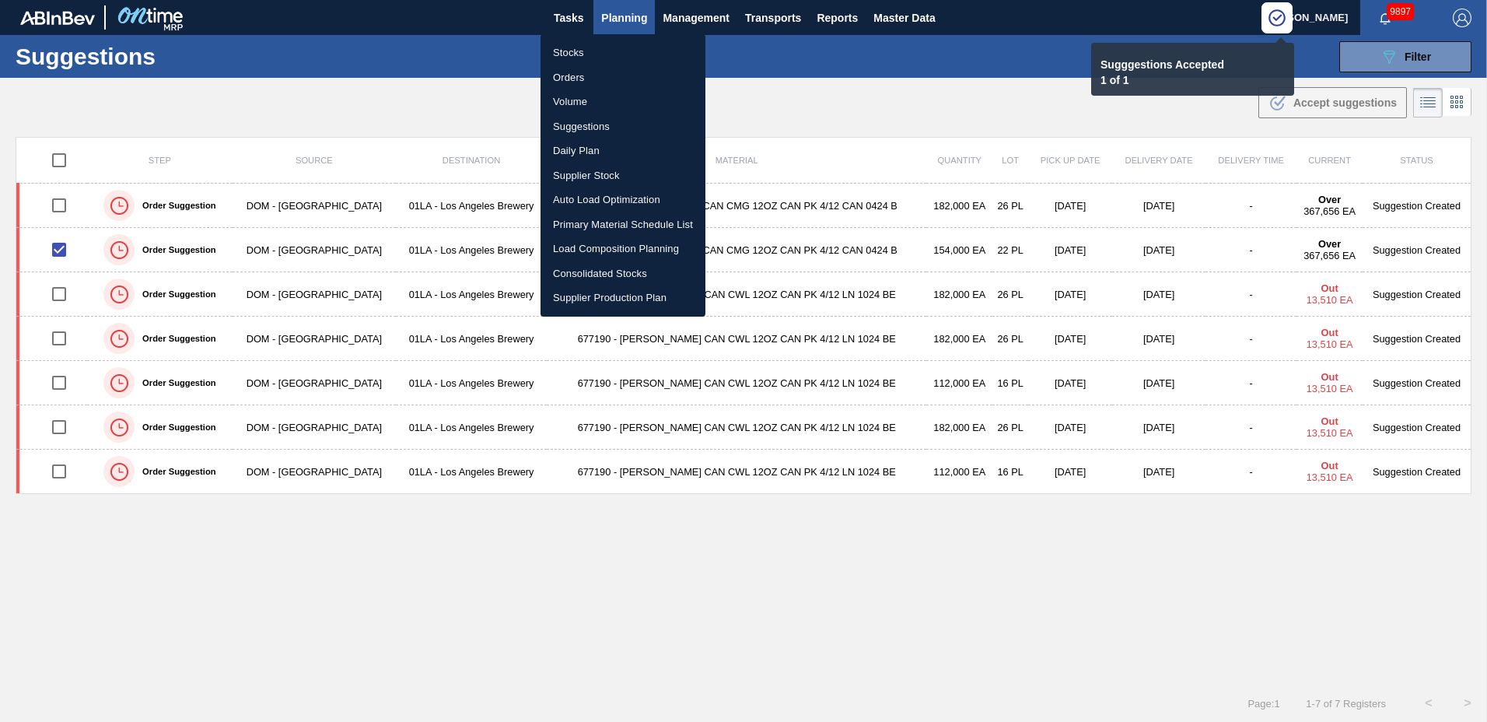
click at [596, 242] on li "Load Composition Planning" at bounding box center [622, 248] width 165 height 25
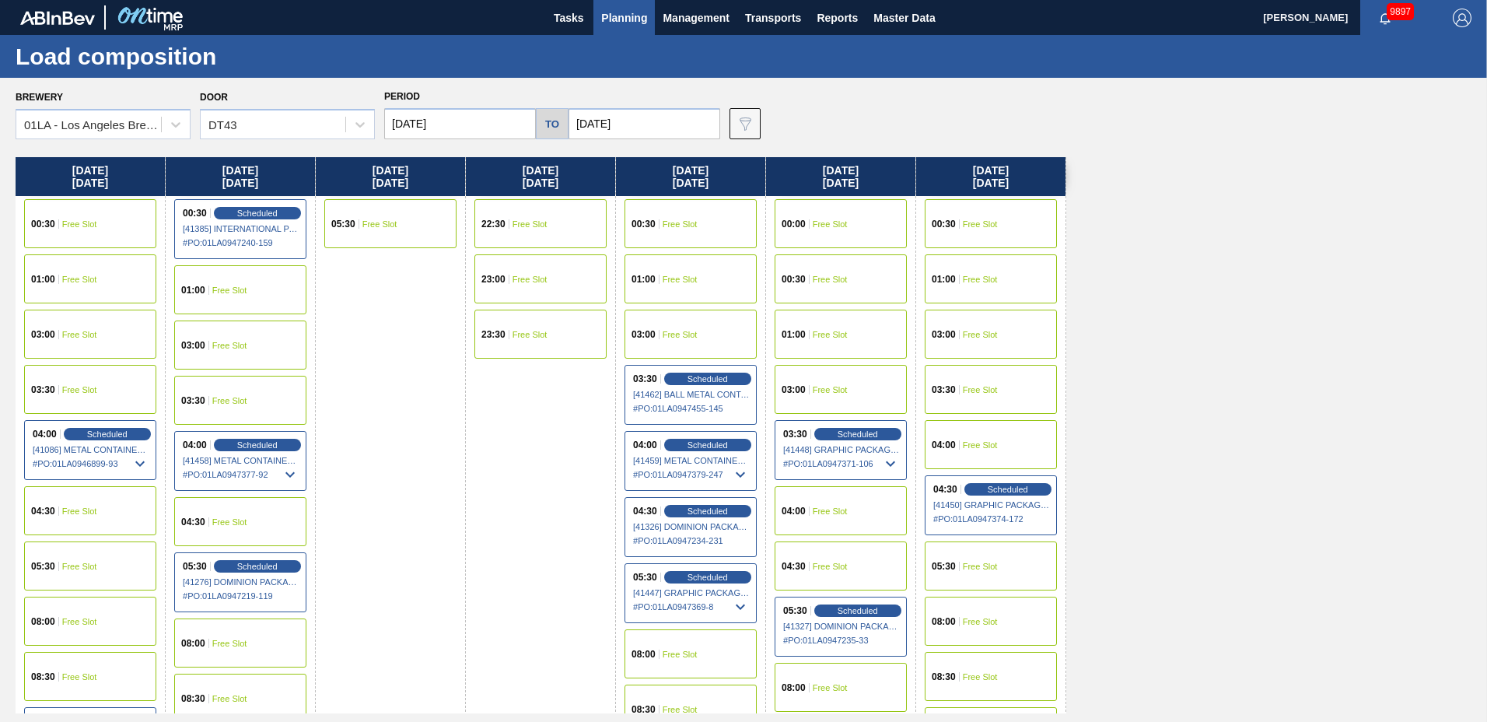
click at [534, 224] on span "Free Slot" at bounding box center [529, 223] width 35 height 9
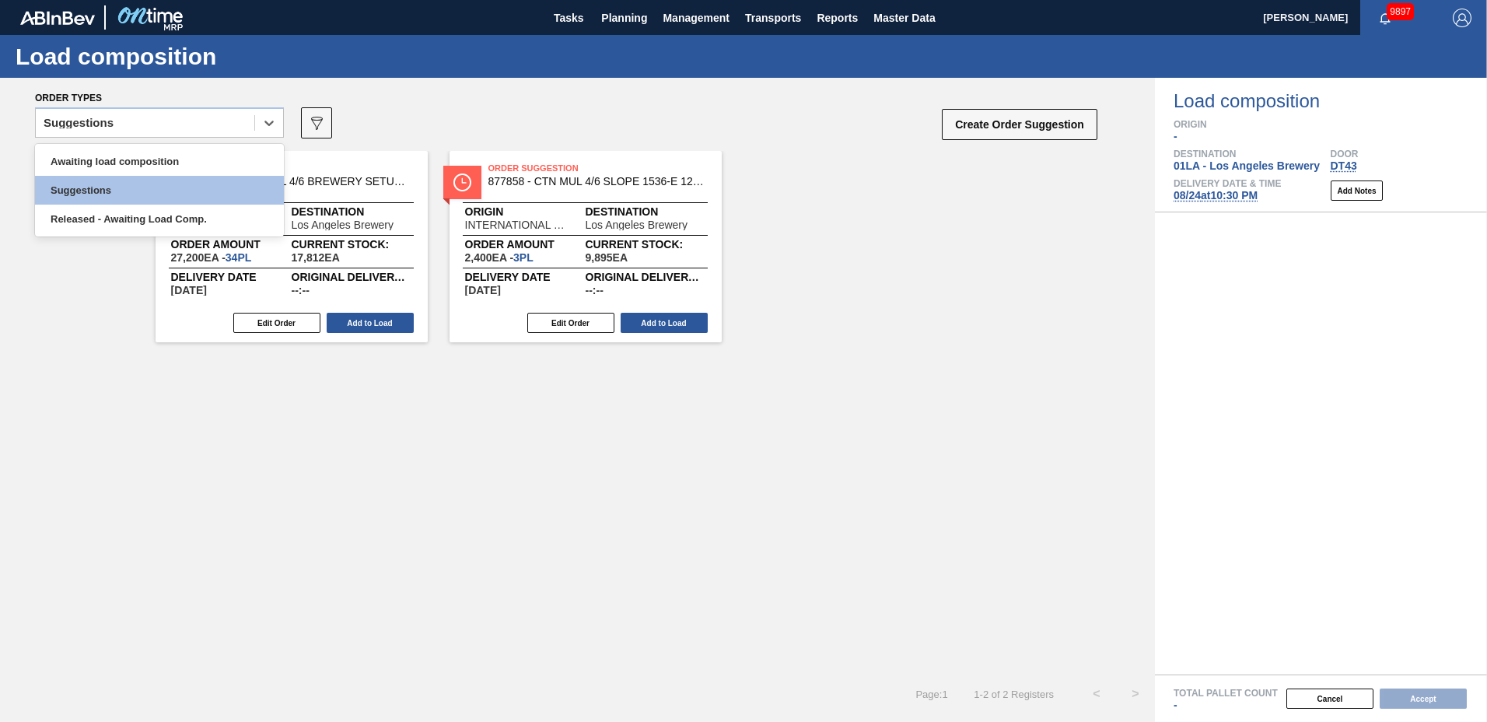
click at [117, 121] on div "Suggestions" at bounding box center [145, 123] width 218 height 23
click at [124, 156] on div "Awaiting load composition" at bounding box center [159, 161] width 249 height 29
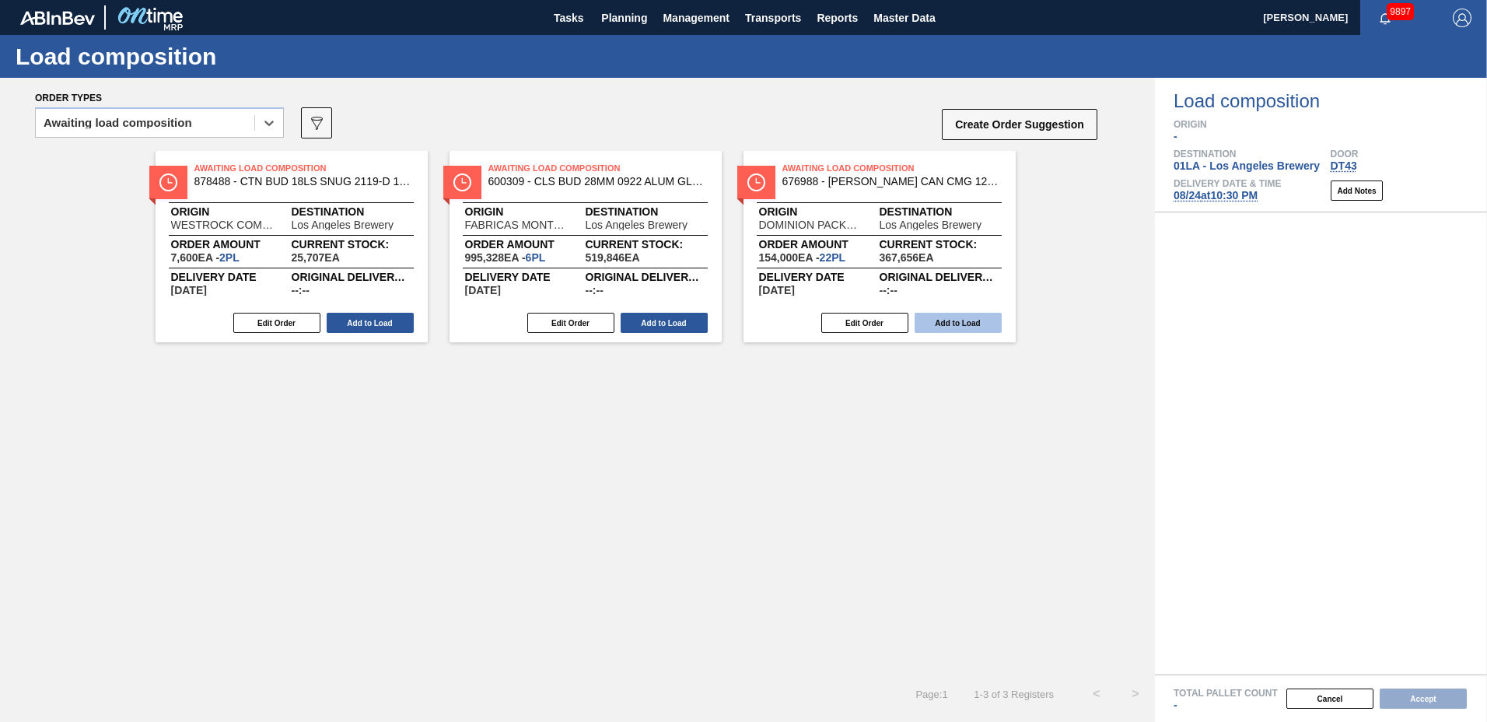
click at [935, 320] on button "Add to Load" at bounding box center [957, 323] width 87 height 20
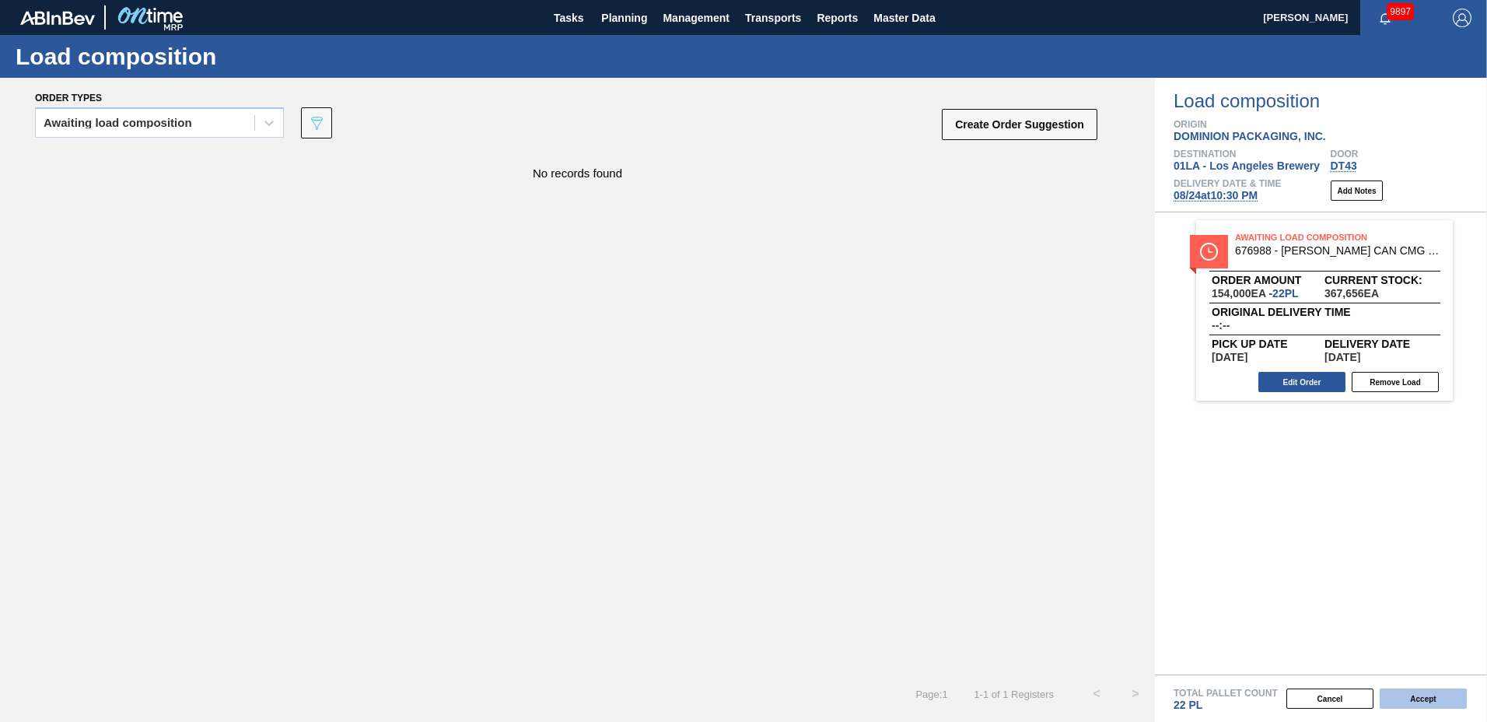
click at [1398, 694] on button "Accept" at bounding box center [1422, 698] width 87 height 20
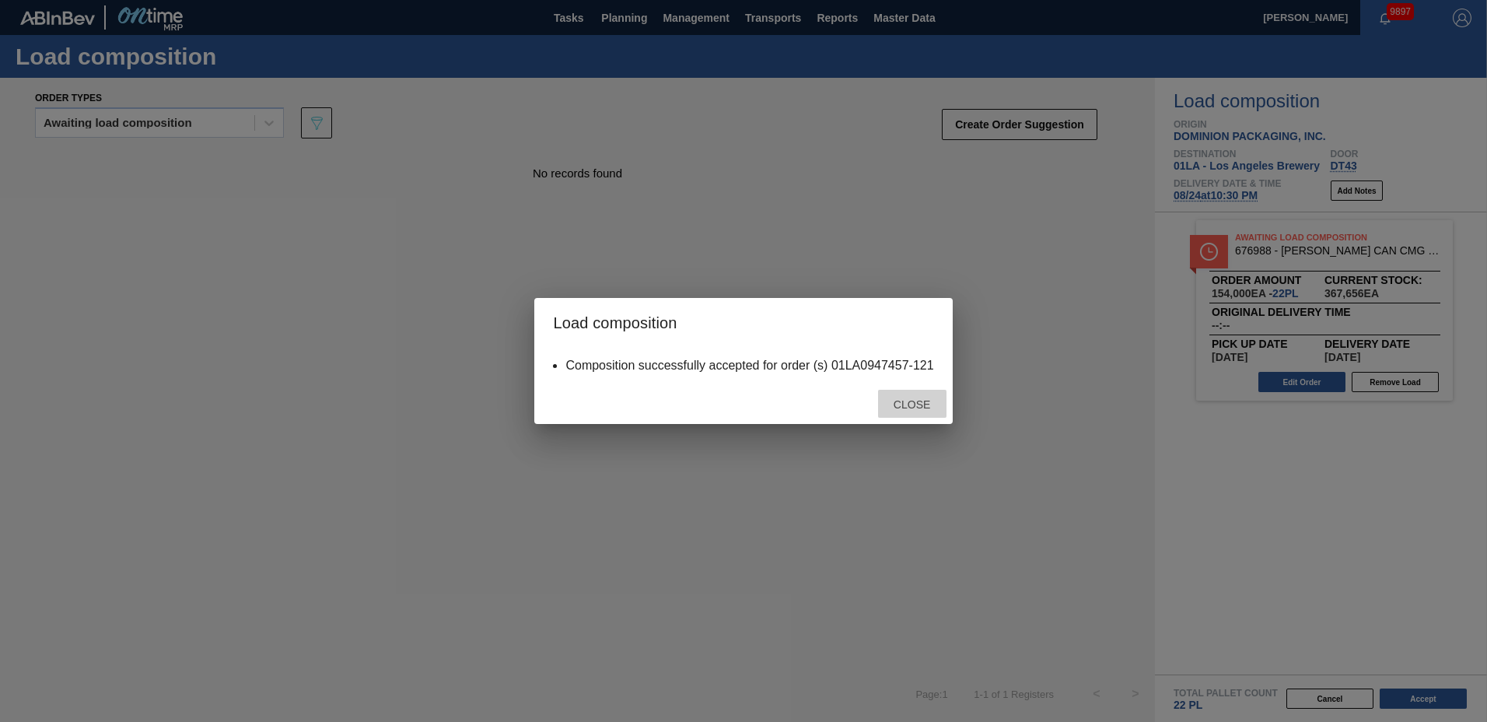
click at [921, 403] on span "Close" at bounding box center [911, 404] width 61 height 12
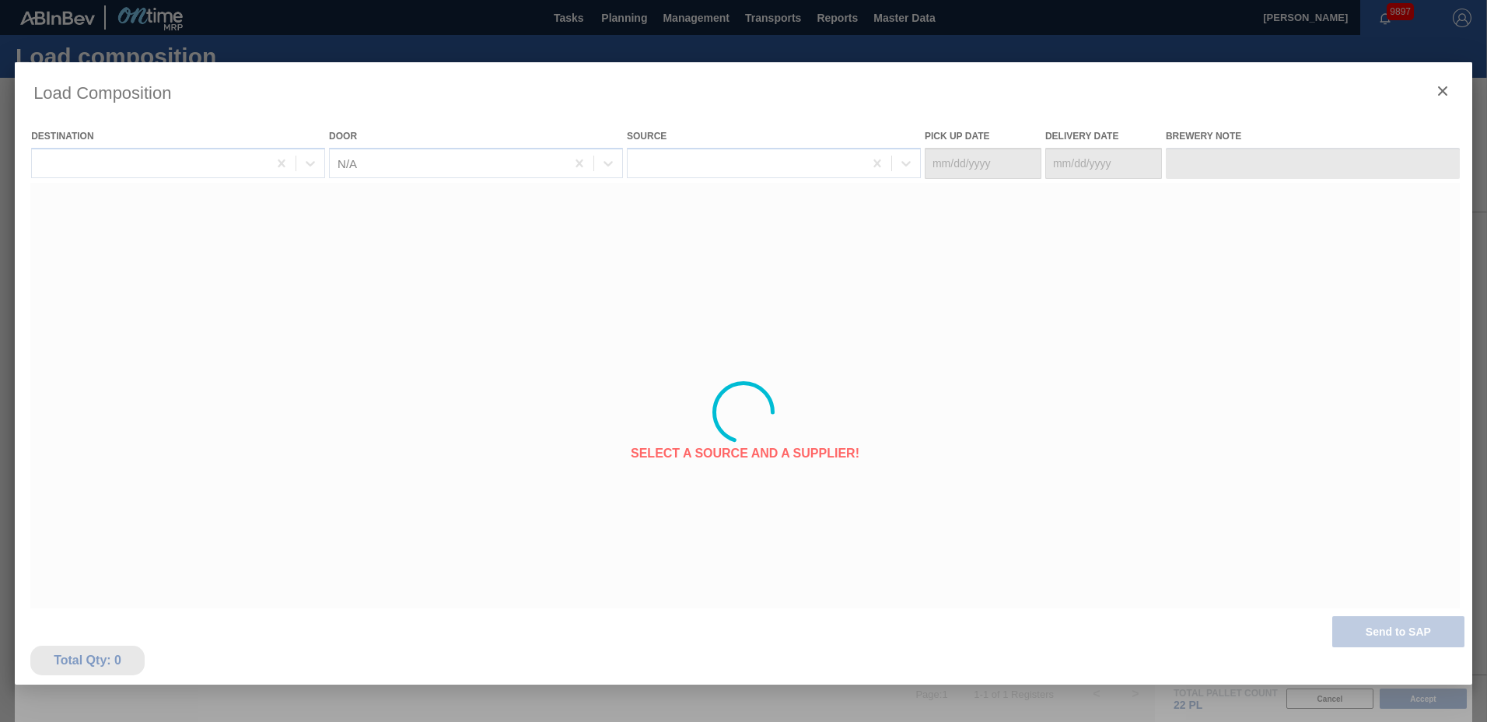
type Date "[DATE]"
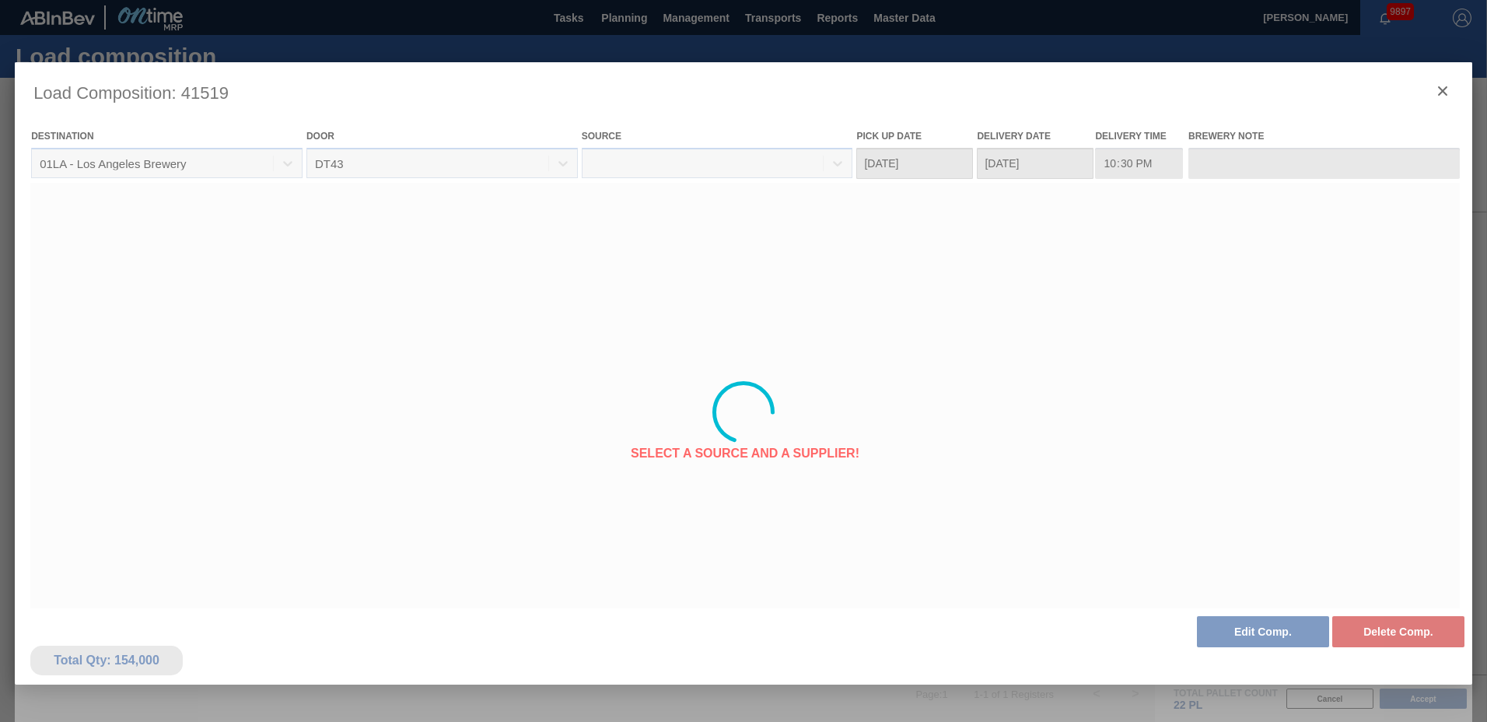
click at [1272, 626] on div at bounding box center [743, 412] width 1457 height 700
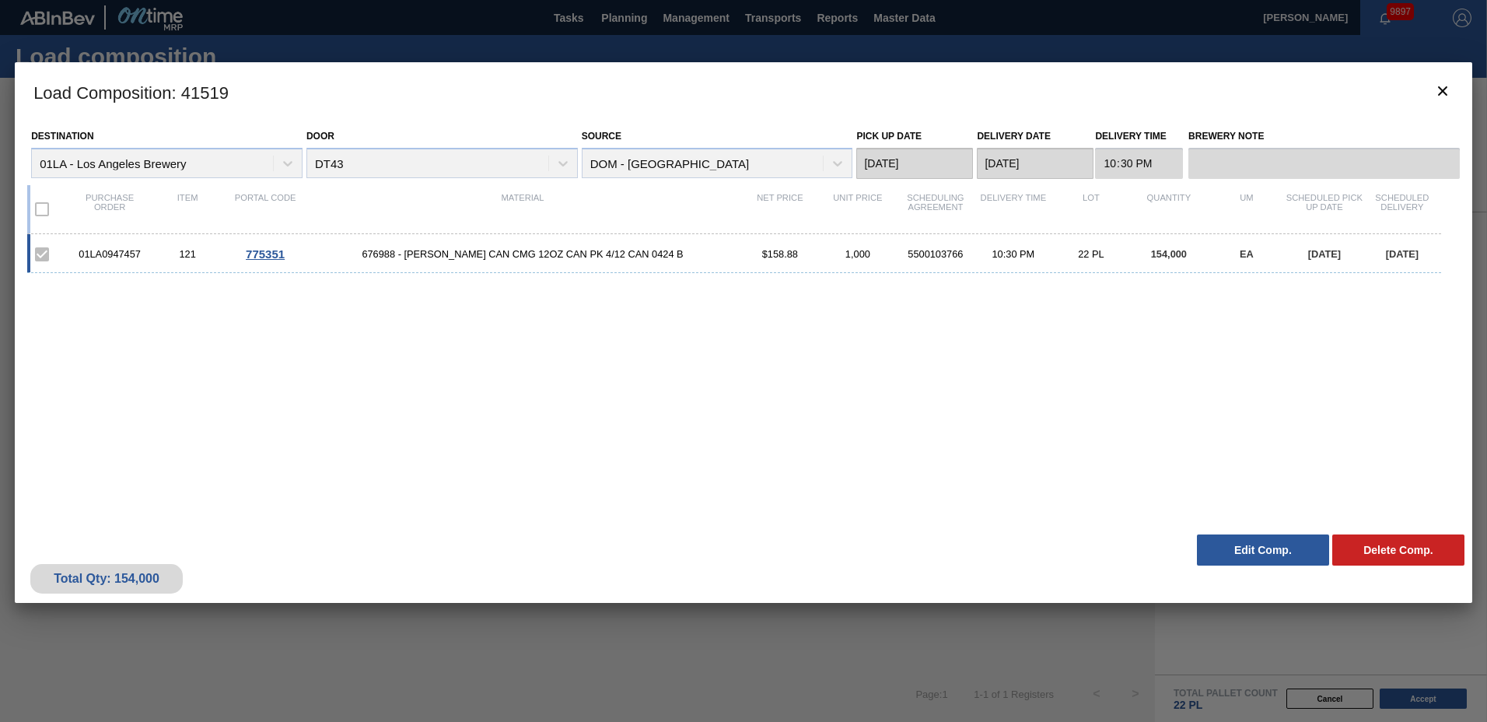
click at [1264, 540] on button "Edit Comp." at bounding box center [1263, 549] width 132 height 31
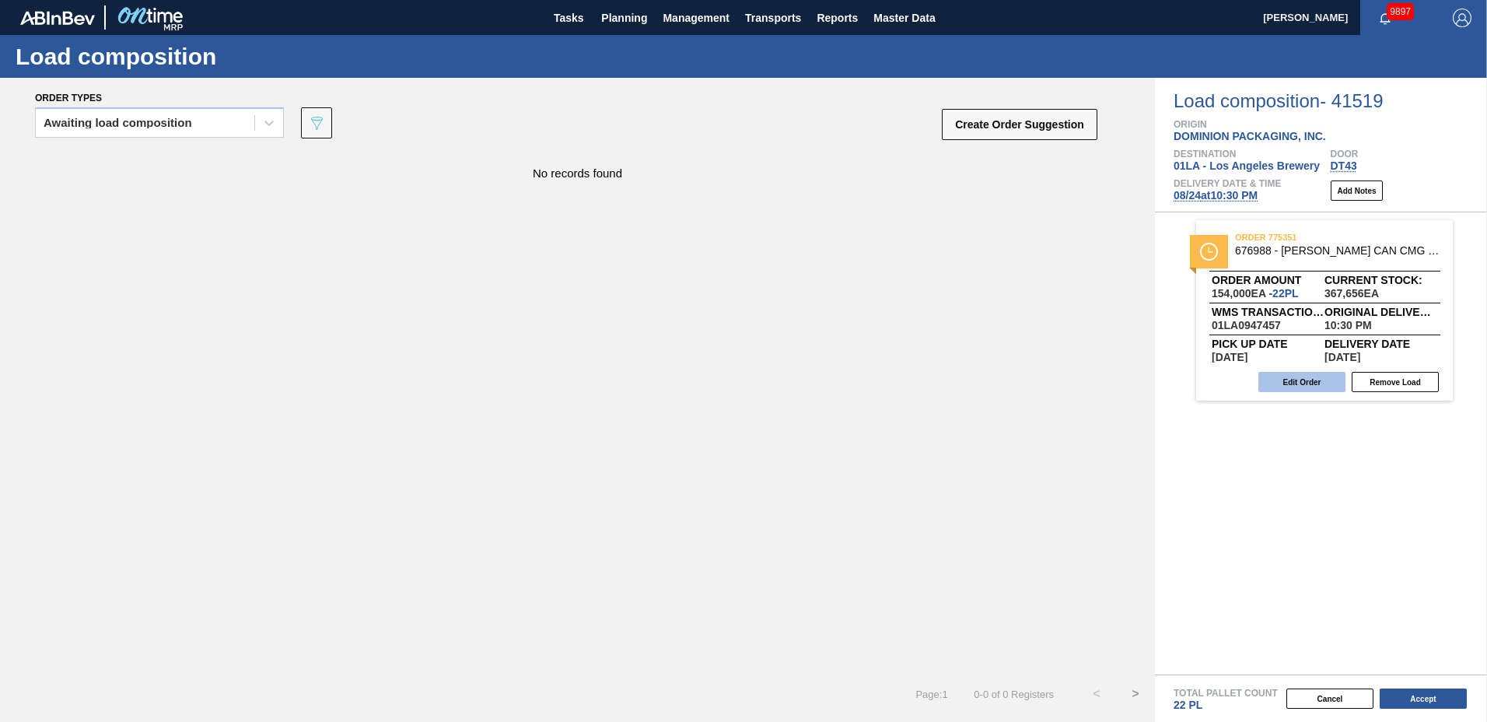
click at [1306, 384] on button "Edit Order" at bounding box center [1301, 382] width 87 height 20
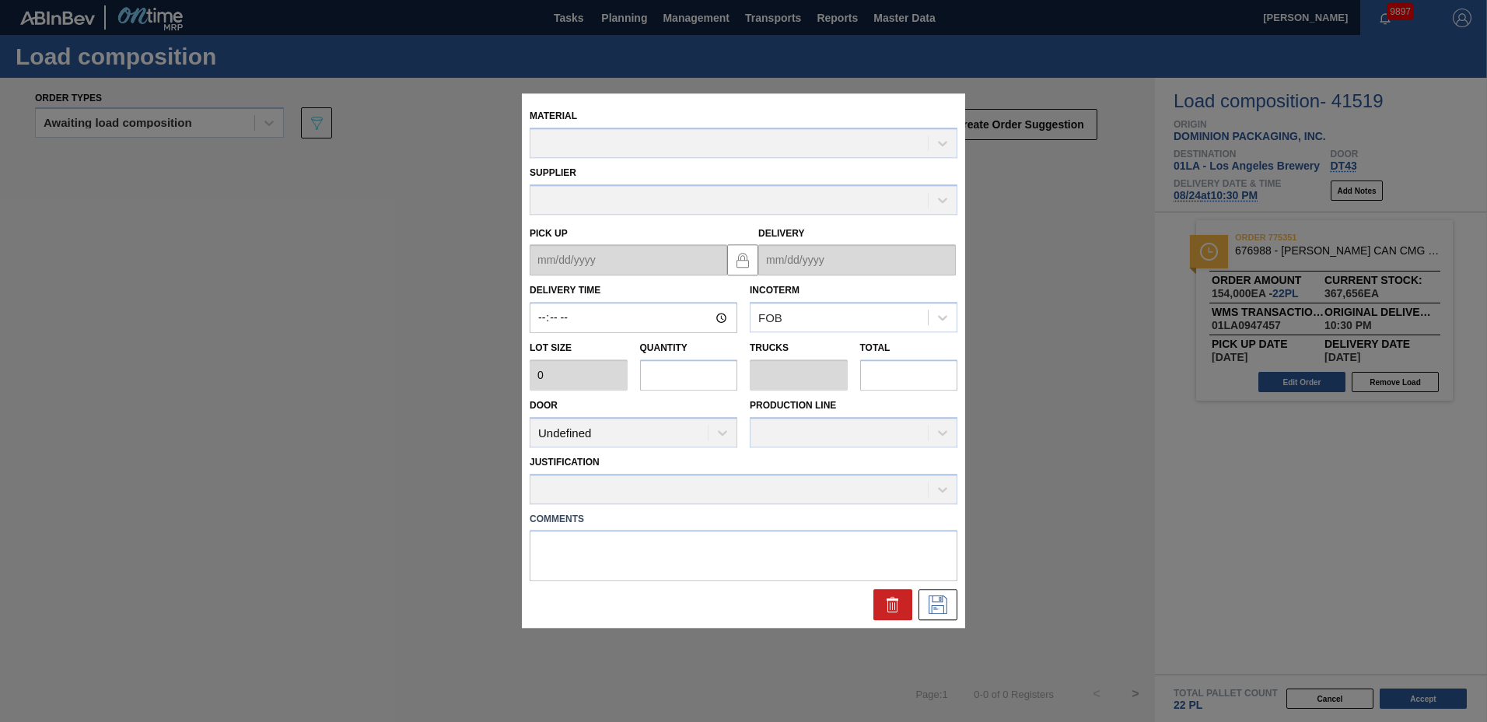
type input "22:30:00"
type input "7,000"
type input "22"
type input "0.846"
type input "154,000"
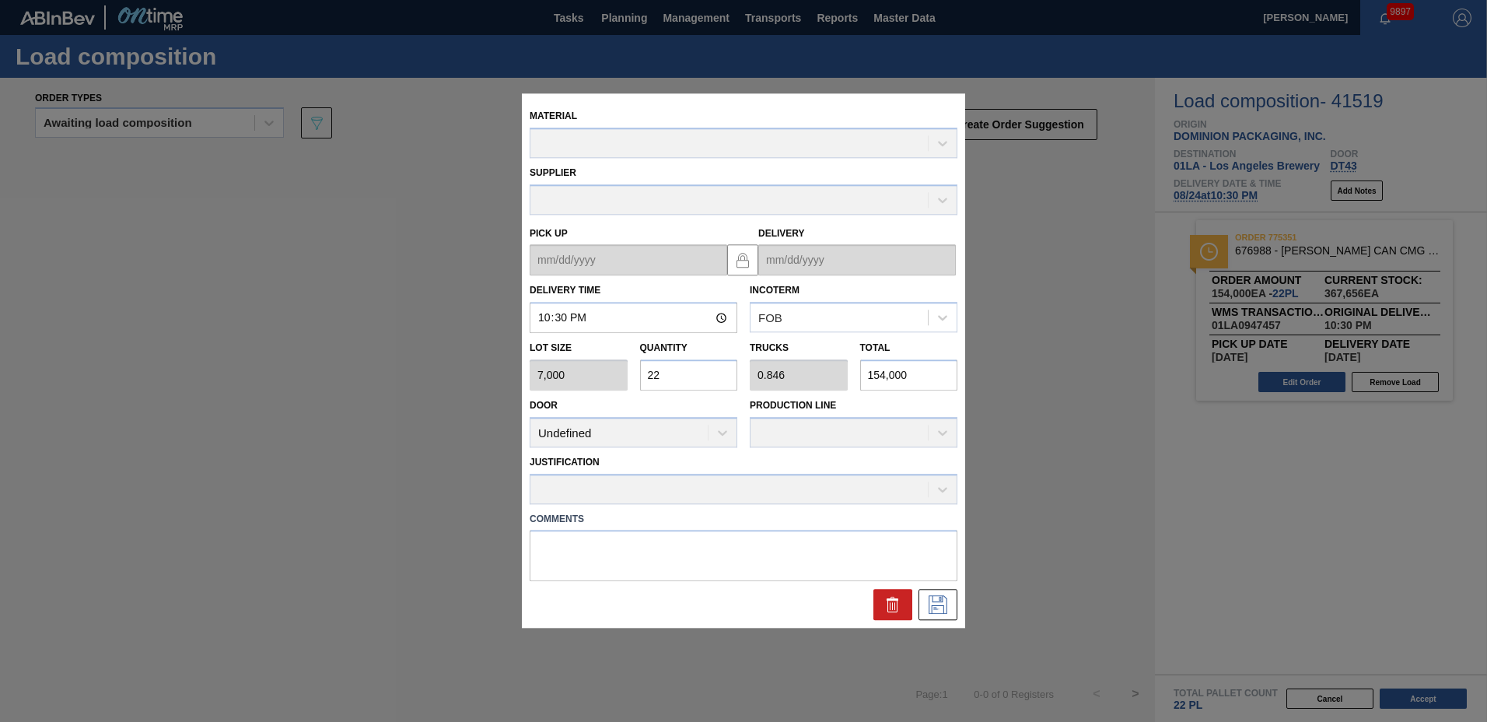
type up "[DATE]"
type input "[DATE]"
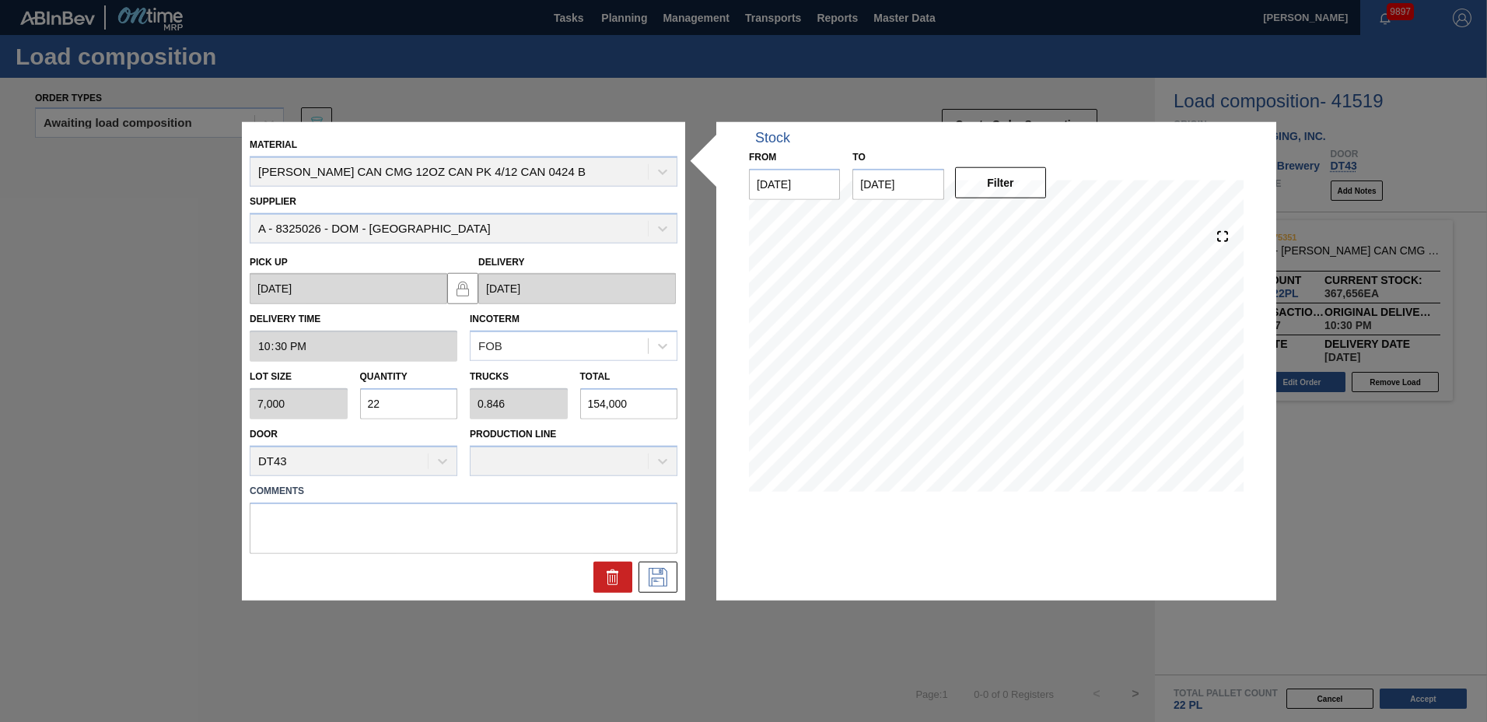
drag, startPoint x: 414, startPoint y: 411, endPoint x: -3, endPoint y: 372, distance: 418.6
click at [0, 0] on html "Tasks Planning Management Transports Reports Master Data [PERSON_NAME] 9897 [PE…" at bounding box center [743, 0] width 1487 height 0
type input "1"
type input "0.038"
type input "7,000"
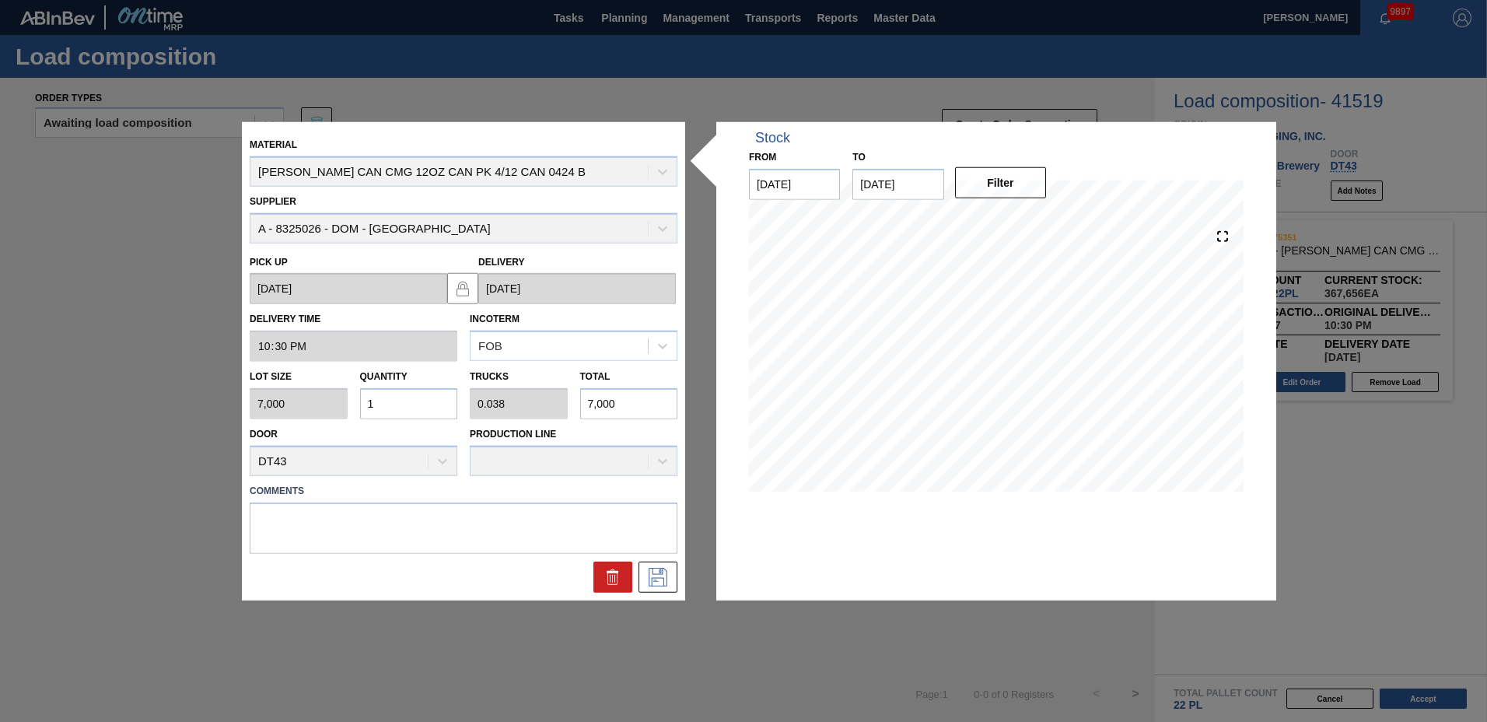
type input "10"
type input "0.385"
type input "70,000"
type input "10"
click at [673, 579] on button at bounding box center [657, 576] width 39 height 31
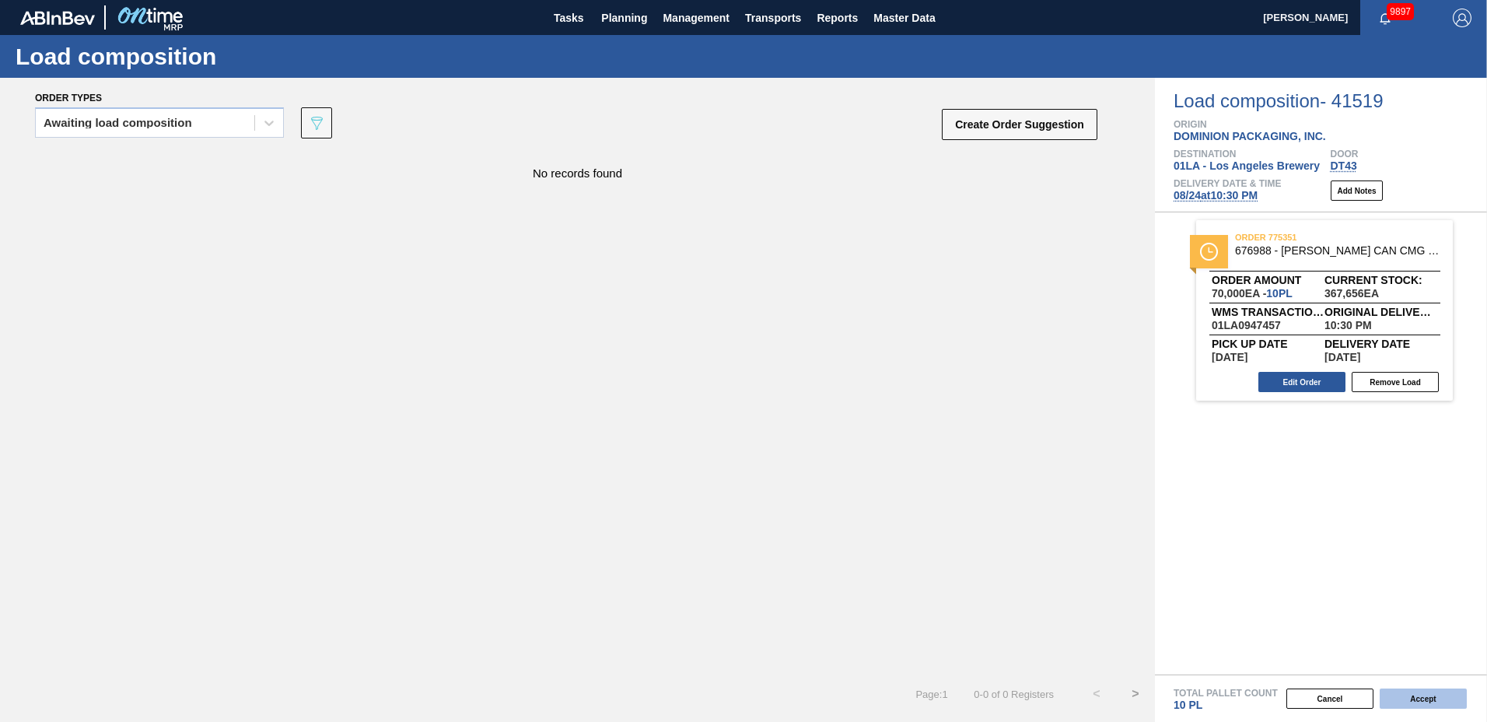
click at [1448, 694] on button "Accept" at bounding box center [1422, 698] width 87 height 20
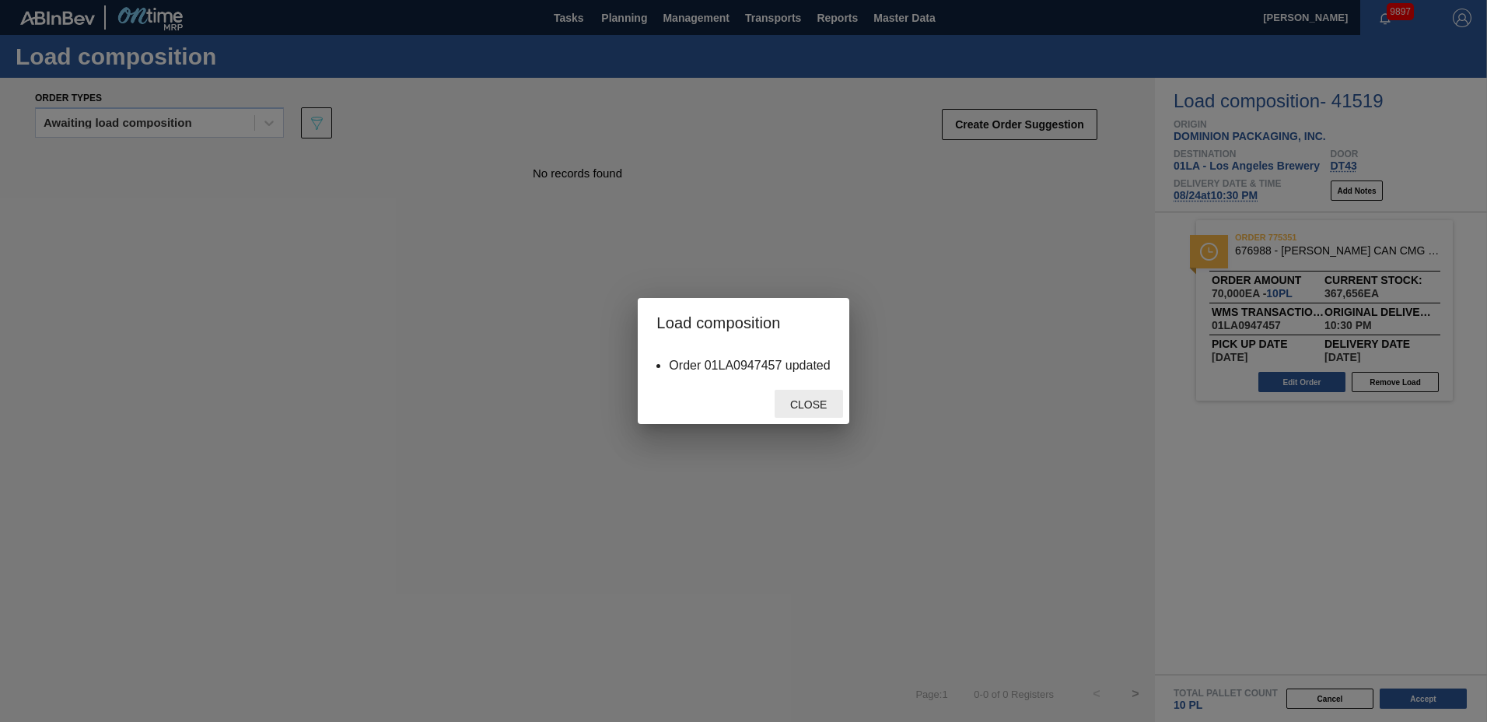
click at [813, 405] on span "Close" at bounding box center [808, 404] width 61 height 12
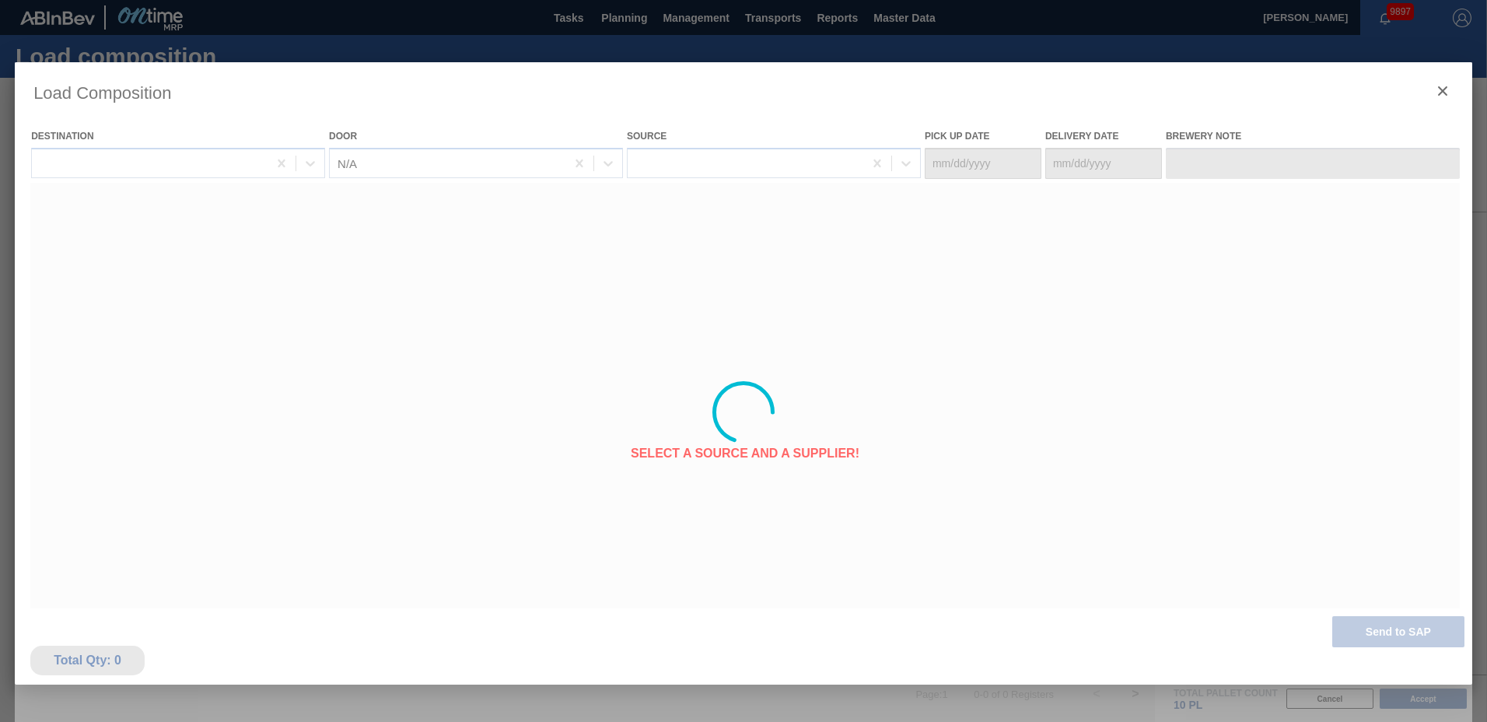
type Date "[DATE]"
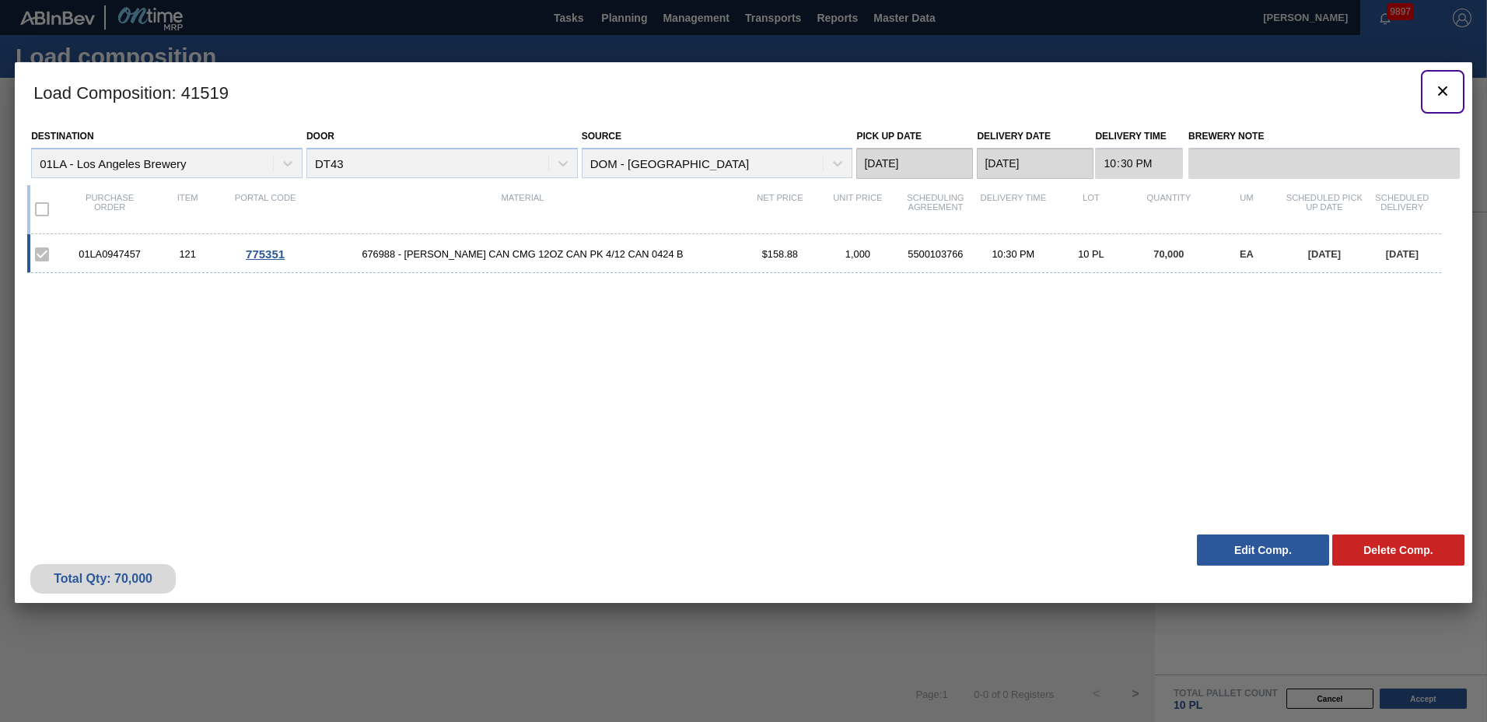
click at [1440, 87] on icon "botão de ícone" at bounding box center [1442, 91] width 19 height 19
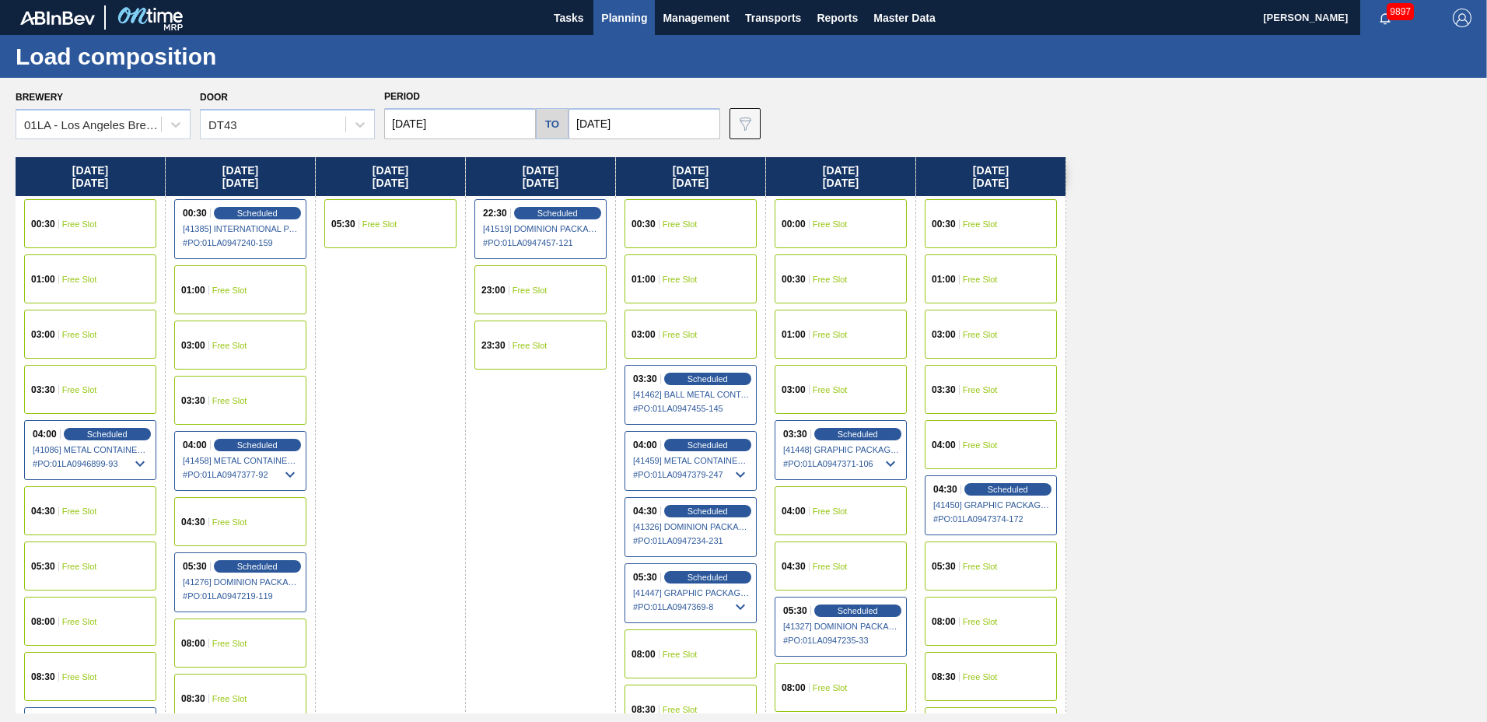
click at [625, 18] on span "Planning" at bounding box center [624, 18] width 46 height 19
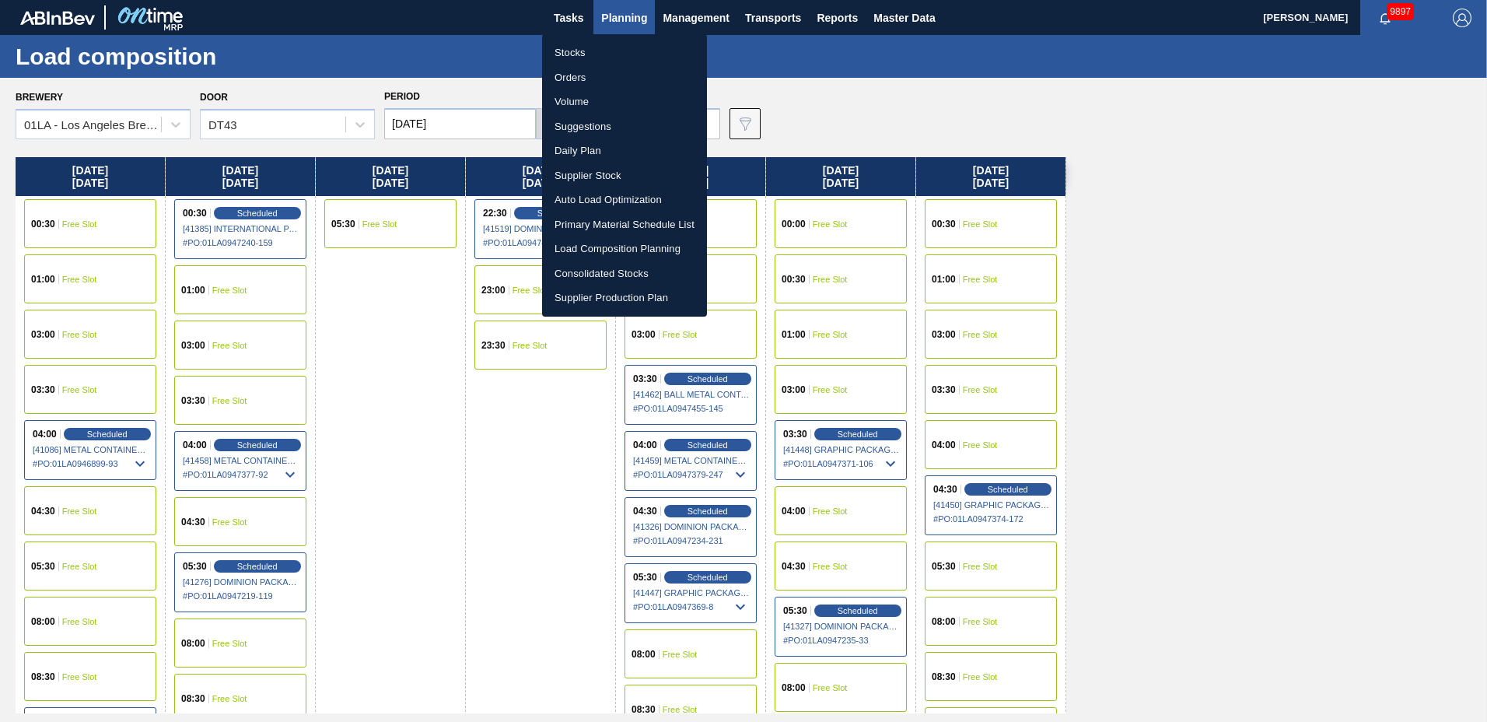
click at [601, 125] on li "Suggestions" at bounding box center [624, 126] width 165 height 25
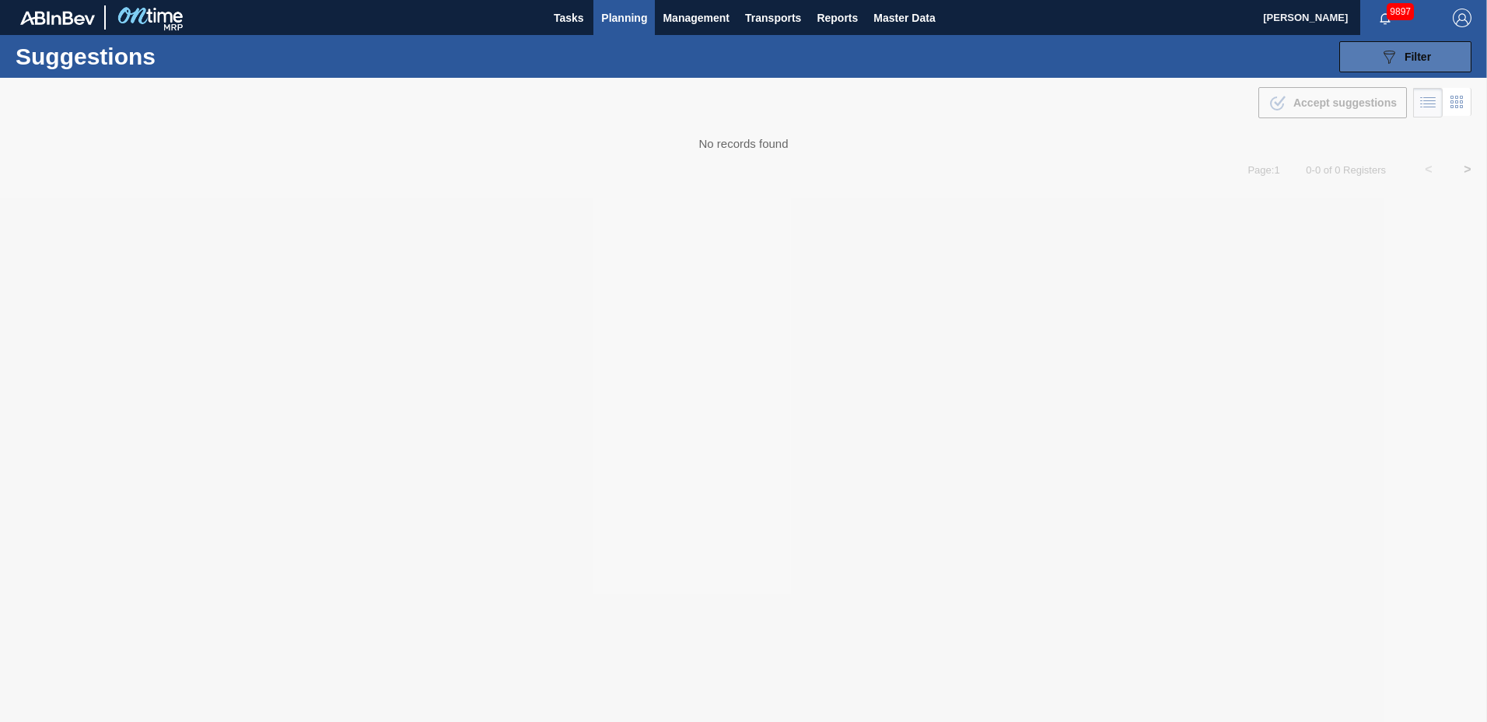
click at [1389, 49] on icon "089F7B8B-B2A5-4AFE-B5C0-19BA573D28AC" at bounding box center [1388, 56] width 19 height 19
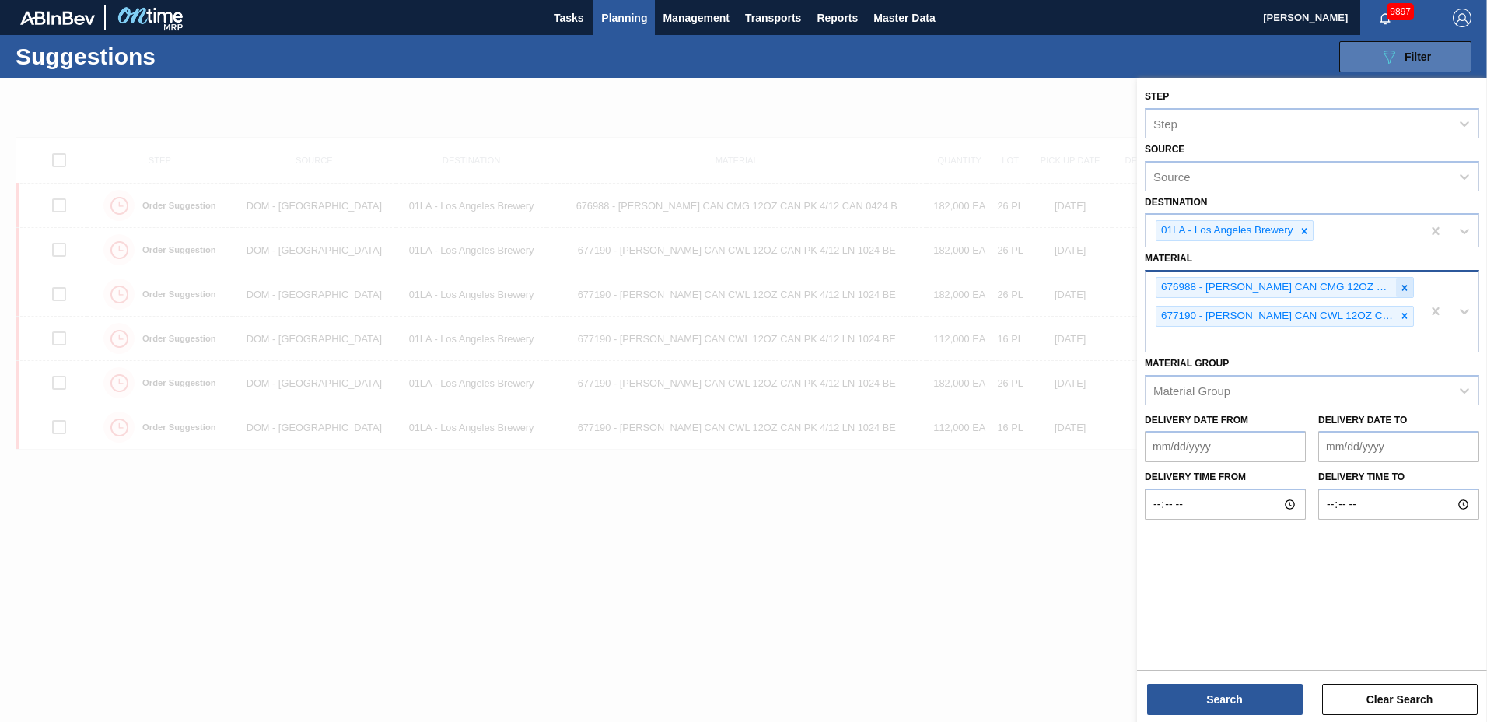
click at [1406, 285] on icon at bounding box center [1404, 287] width 11 height 11
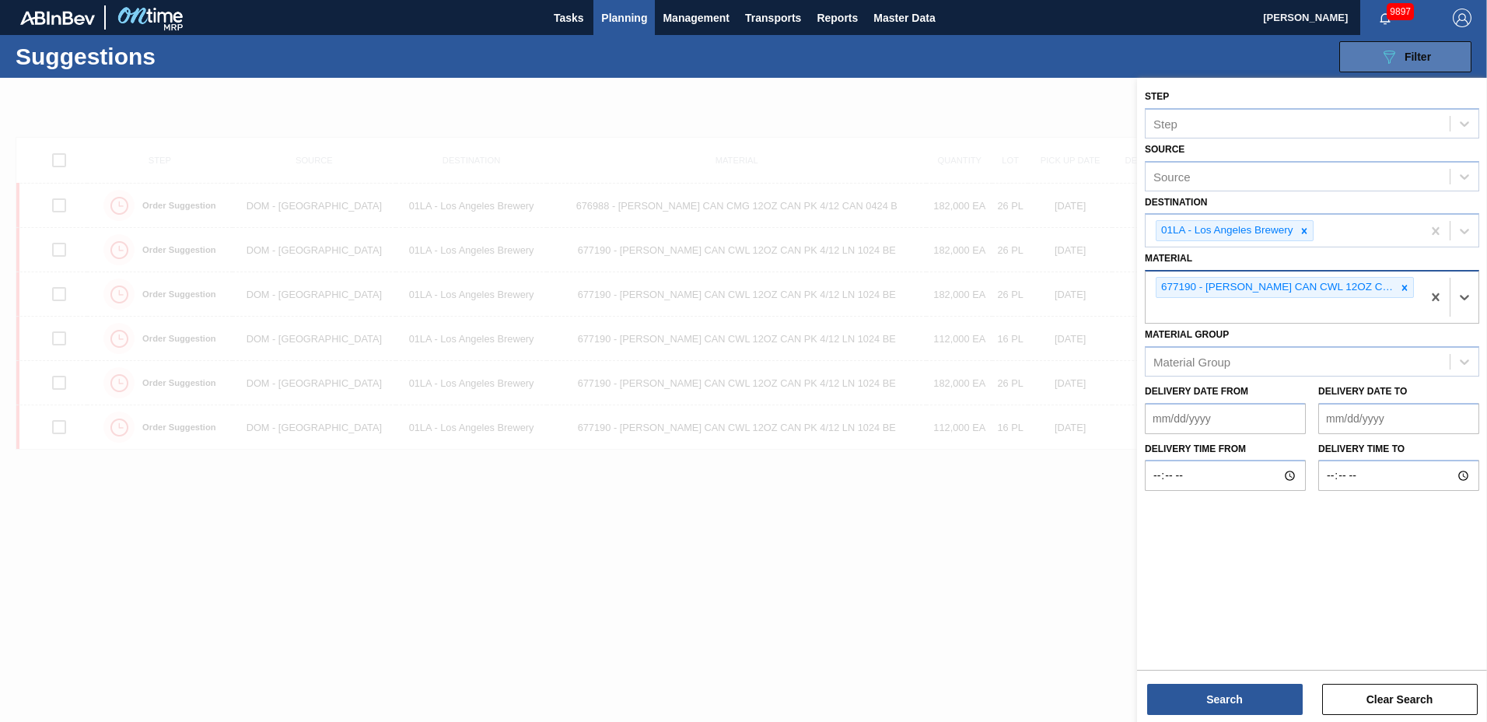
click at [1406, 285] on icon at bounding box center [1404, 287] width 11 height 11
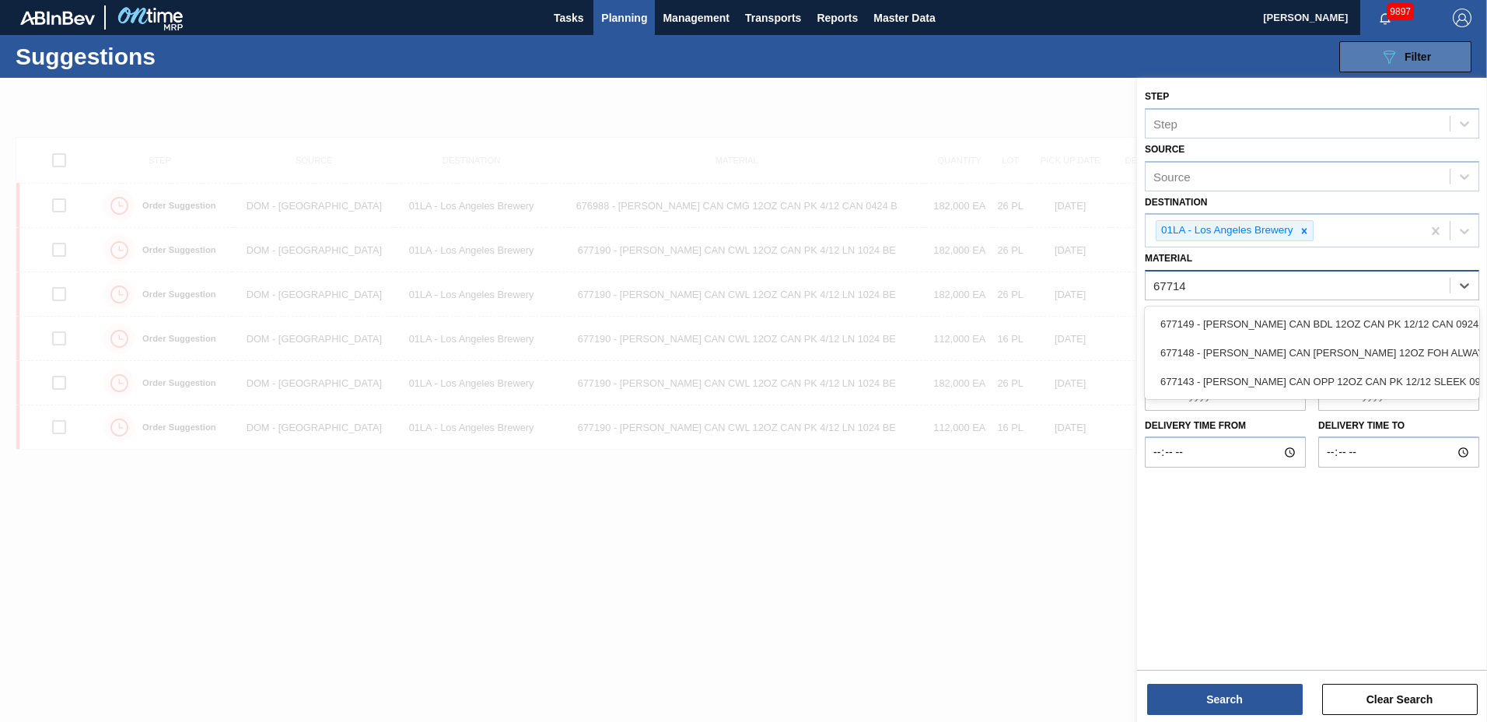
type input "677149"
click at [1352, 328] on div "677149 - [PERSON_NAME] CAN BDL 12OZ CAN PK 12/12 CAN 0924" at bounding box center [1312, 323] width 334 height 29
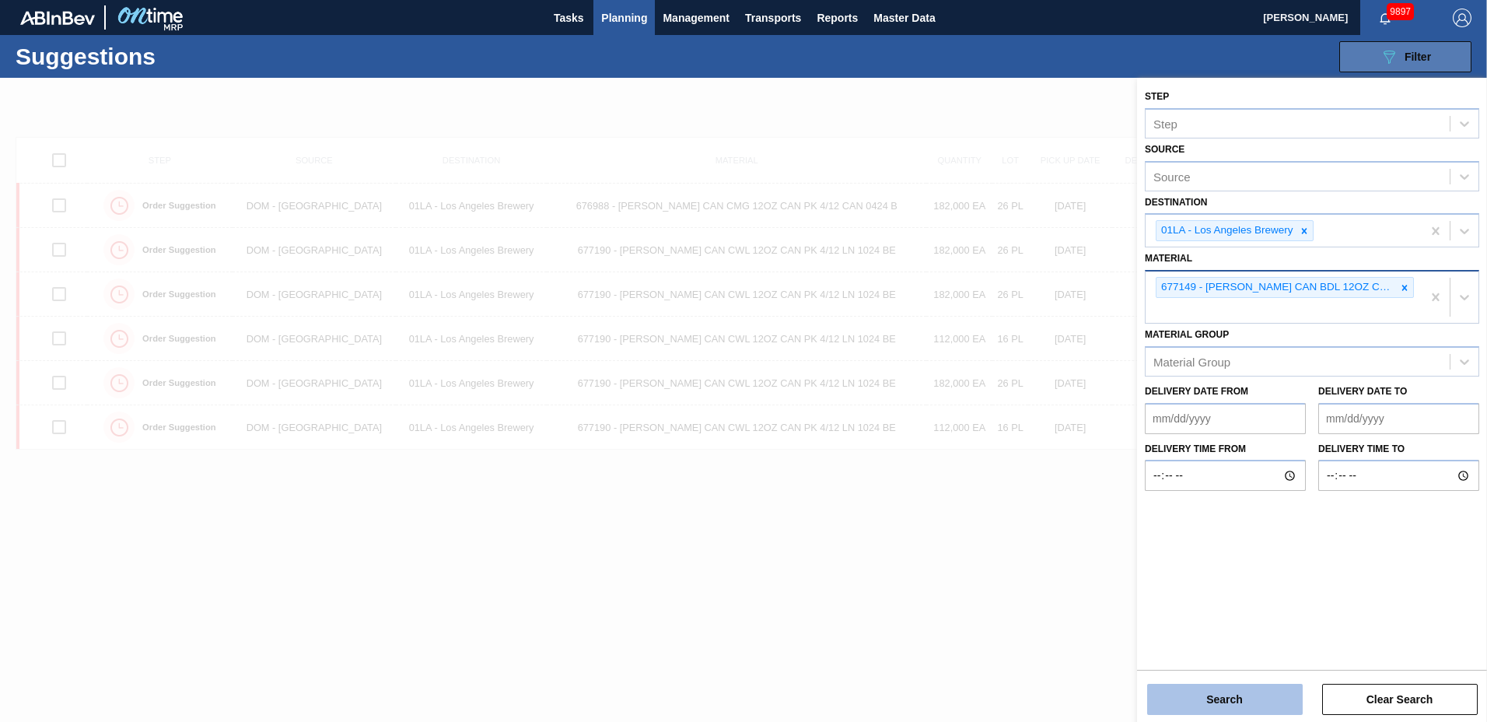
click at [1267, 703] on button "Search" at bounding box center [1225, 698] width 156 height 31
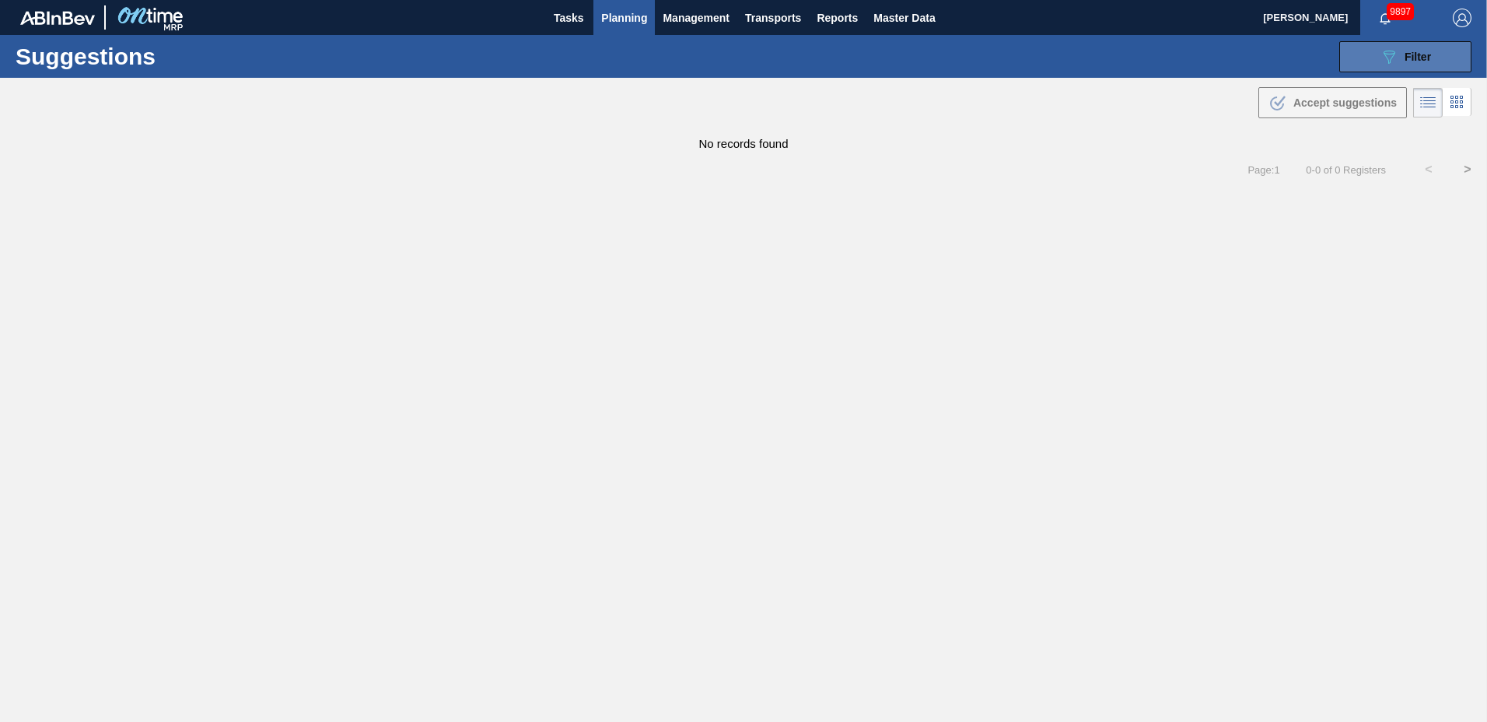
click at [628, 20] on span "Planning" at bounding box center [624, 18] width 46 height 19
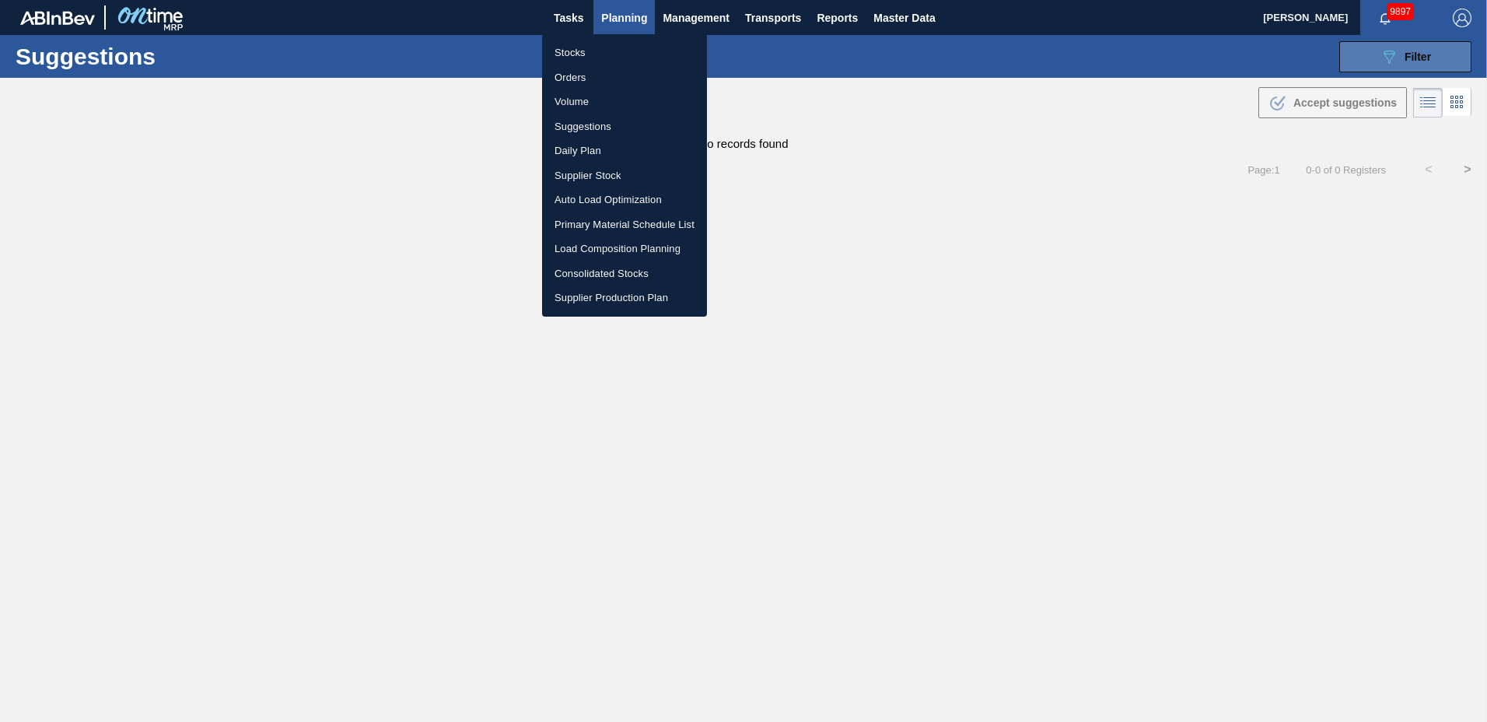
click at [610, 248] on li "Load Composition Planning" at bounding box center [624, 248] width 165 height 25
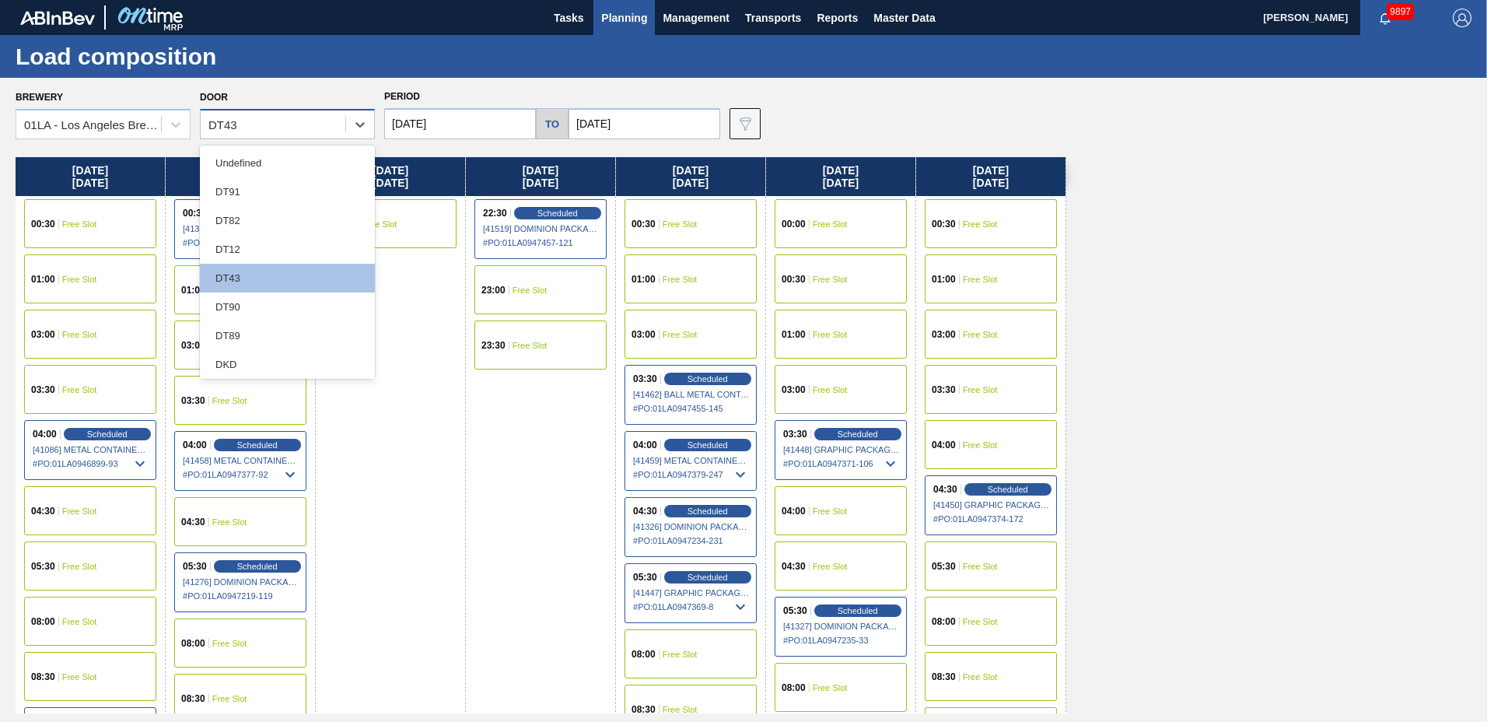
click at [290, 124] on div "DT43" at bounding box center [273, 125] width 145 height 23
click at [276, 246] on div "DT12" at bounding box center [287, 249] width 175 height 29
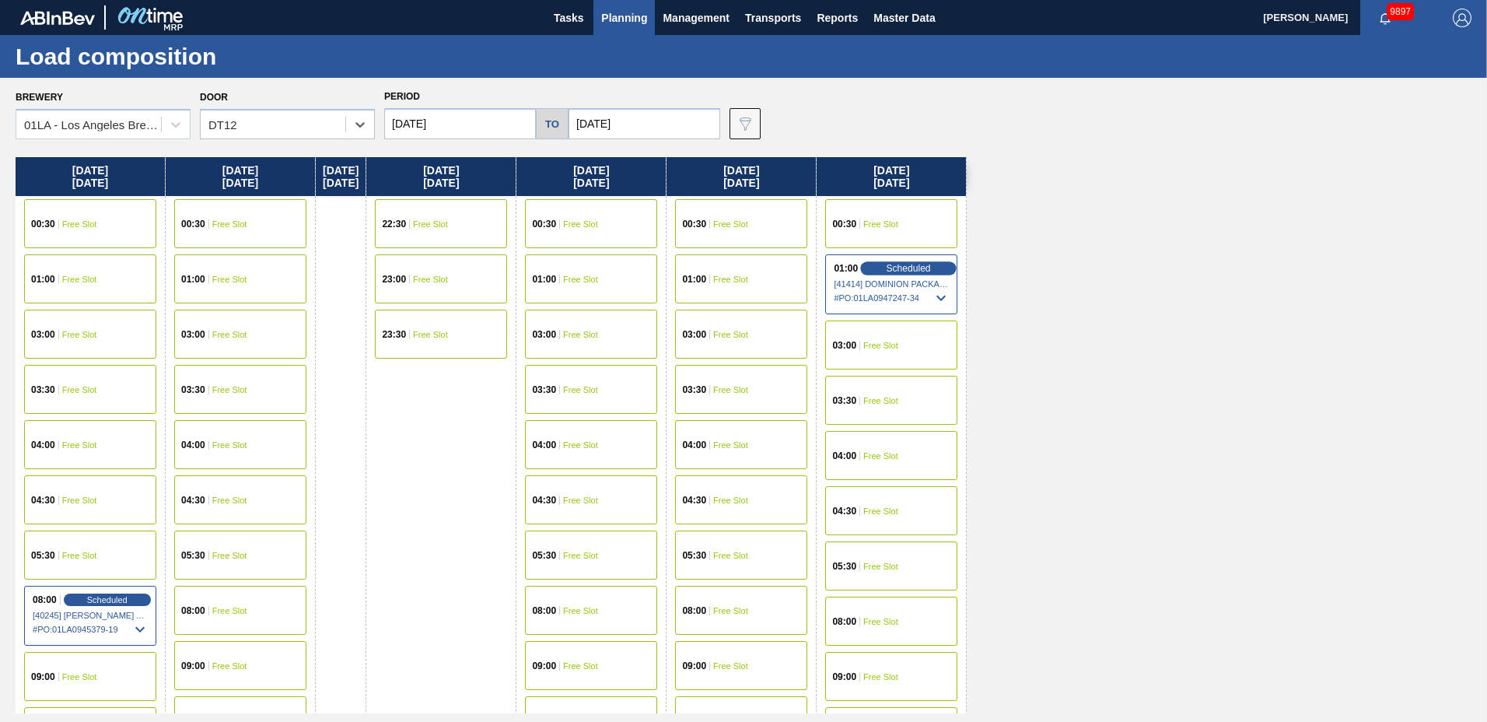
click at [931, 270] on span "Scheduled" at bounding box center [908, 268] width 44 height 10
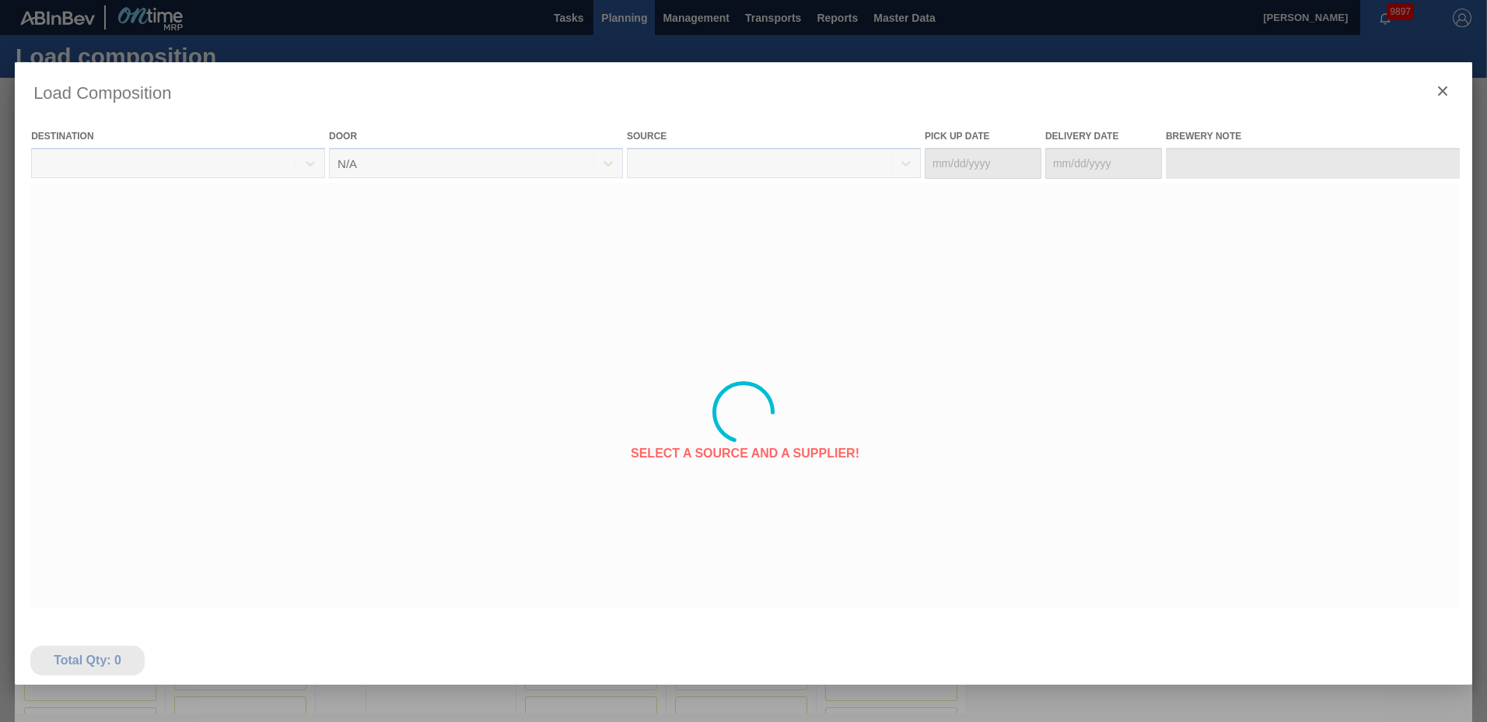
type Date "[DATE]"
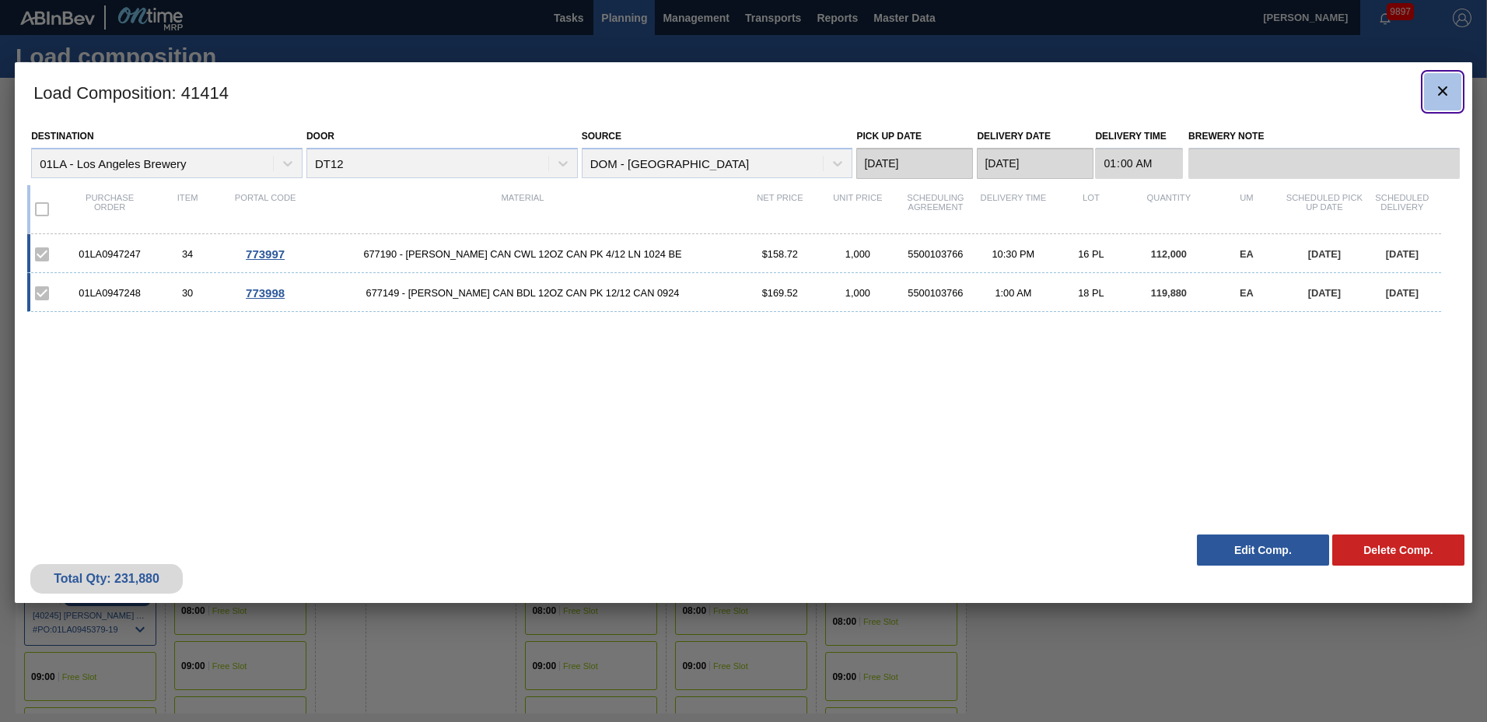
click at [1452, 99] on button "botão de ícone" at bounding box center [1442, 91] width 37 height 37
